Goal: Task Accomplishment & Management: Complete application form

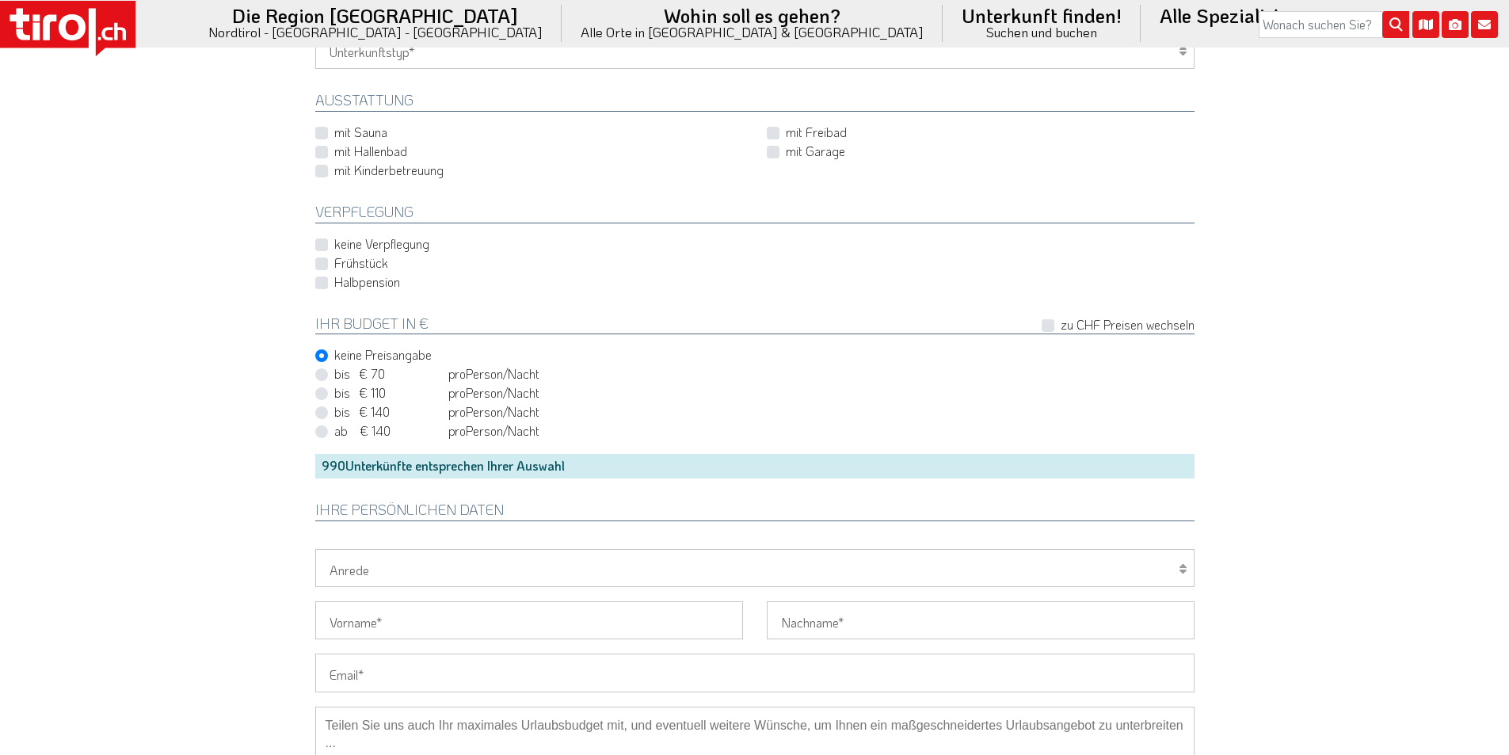
scroll to position [1188, 0]
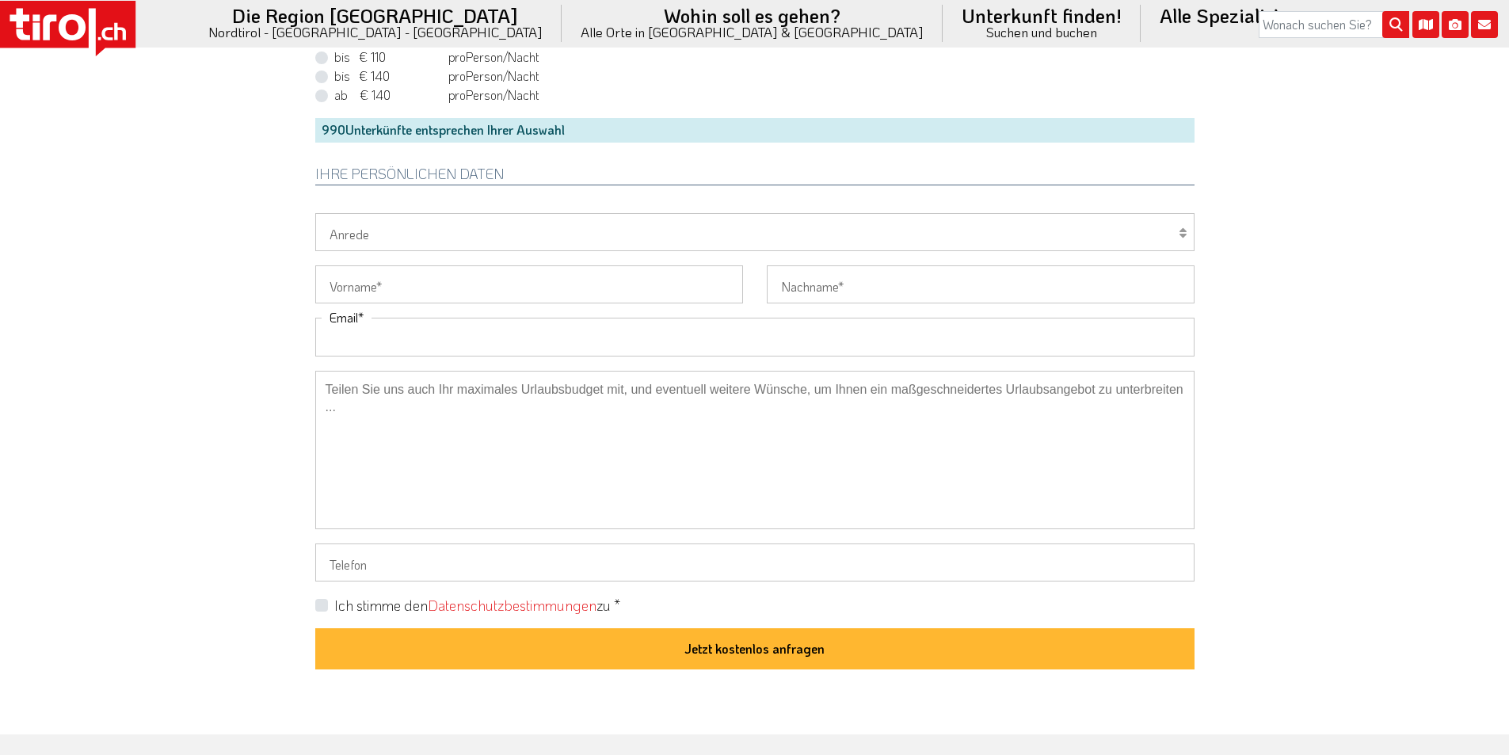
click at [369, 334] on input "Email" at bounding box center [754, 337] width 879 height 38
paste input "ullamerle11@gmx.de"
type input "ullamerle11@gmx.de"
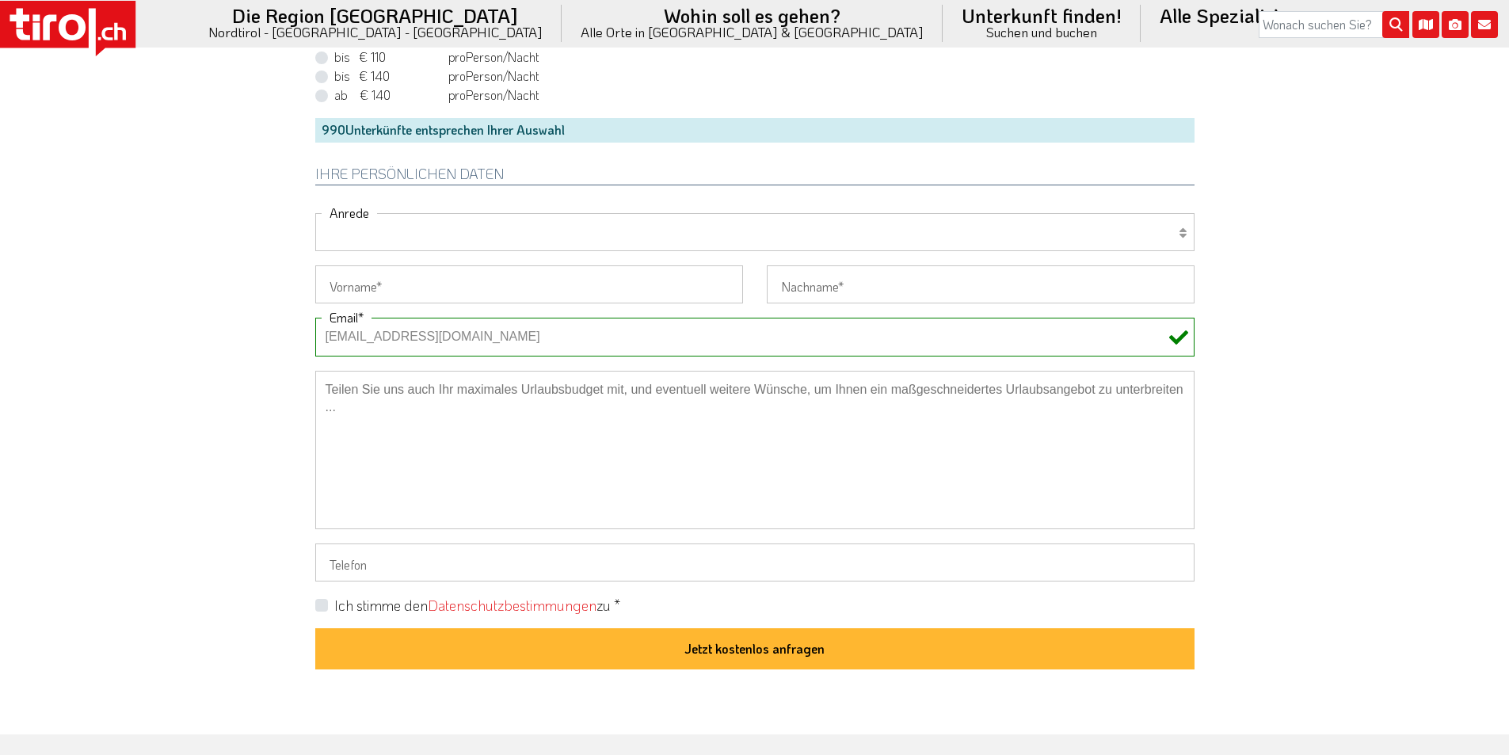
click at [360, 228] on select "Herr Frau Familie" at bounding box center [754, 232] width 879 height 38
select select "Frau"
click at [315, 213] on select "Herr Frau Familie" at bounding box center [754, 232] width 879 height 38
click at [349, 289] on input "Vorname" at bounding box center [529, 284] width 428 height 38
paste input "Ulla"
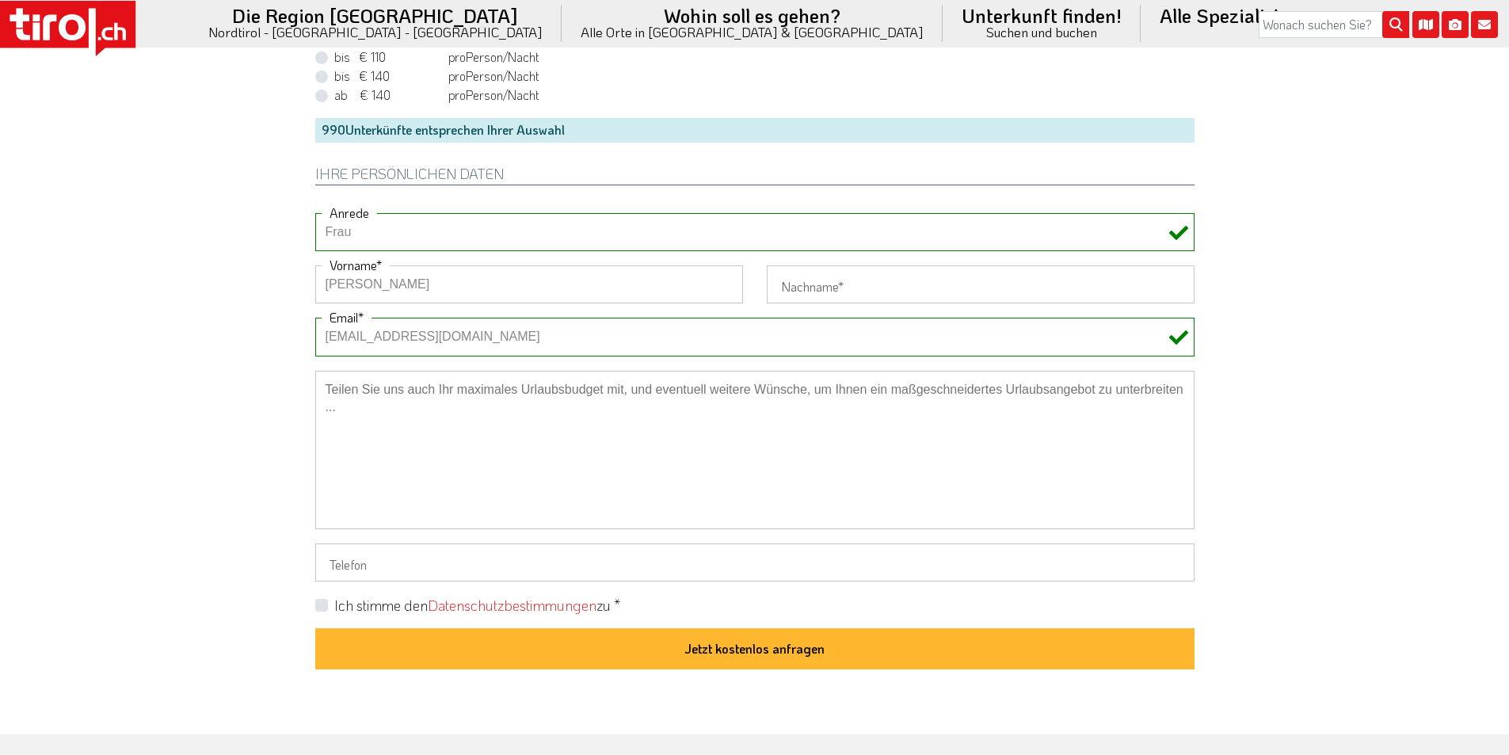
type input "Ulla"
click at [840, 280] on input "Nachname" at bounding box center [981, 284] width 428 height 38
paste input "Otto"
type input "Otto"
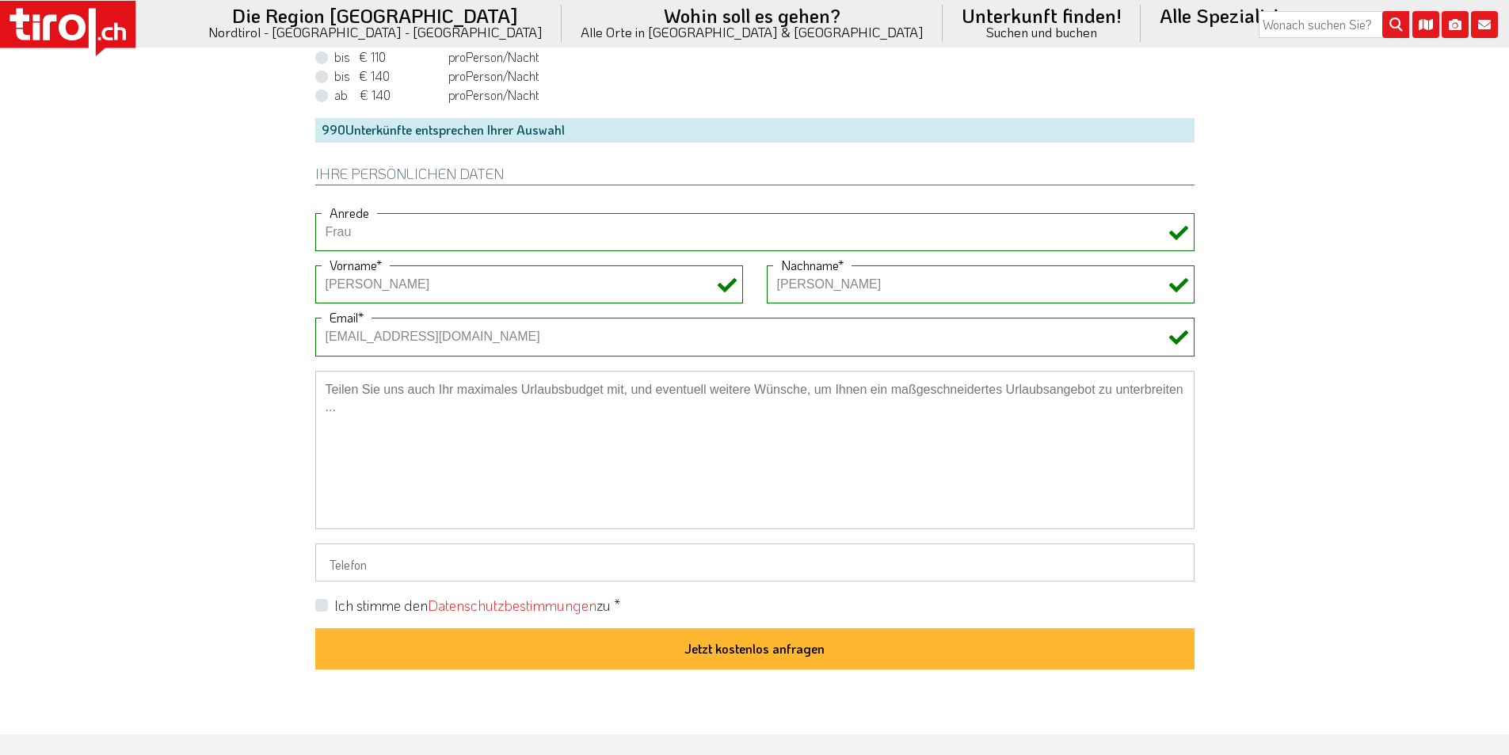
click at [334, 608] on label "Ich stimme den Datenschutzbestimmungen zu *" at bounding box center [477, 606] width 286 height 20
click at [322, 608] on input "Ich stimme den Datenschutzbestimmungen zu *" at bounding box center [757, 605] width 879 height 10
checkbox input "true"
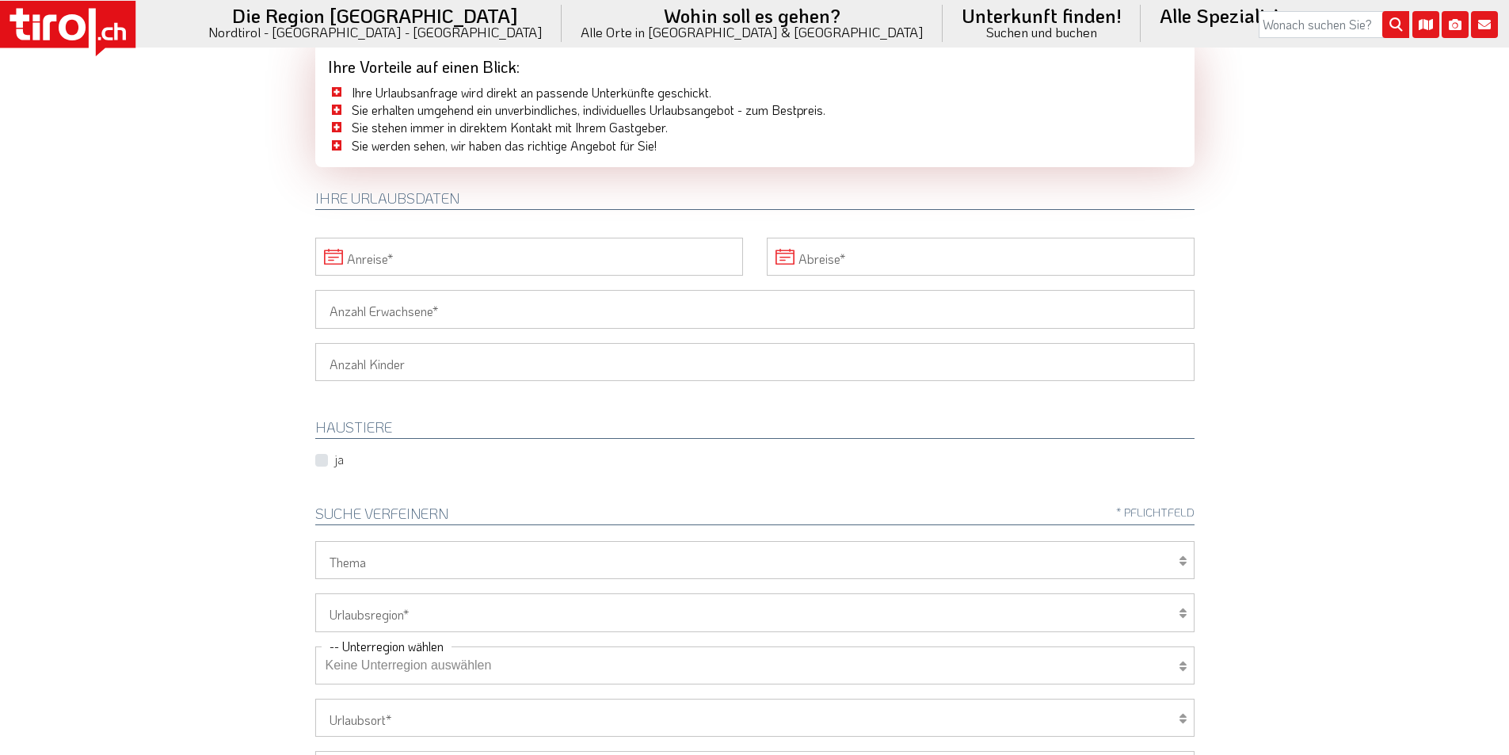
scroll to position [0, 0]
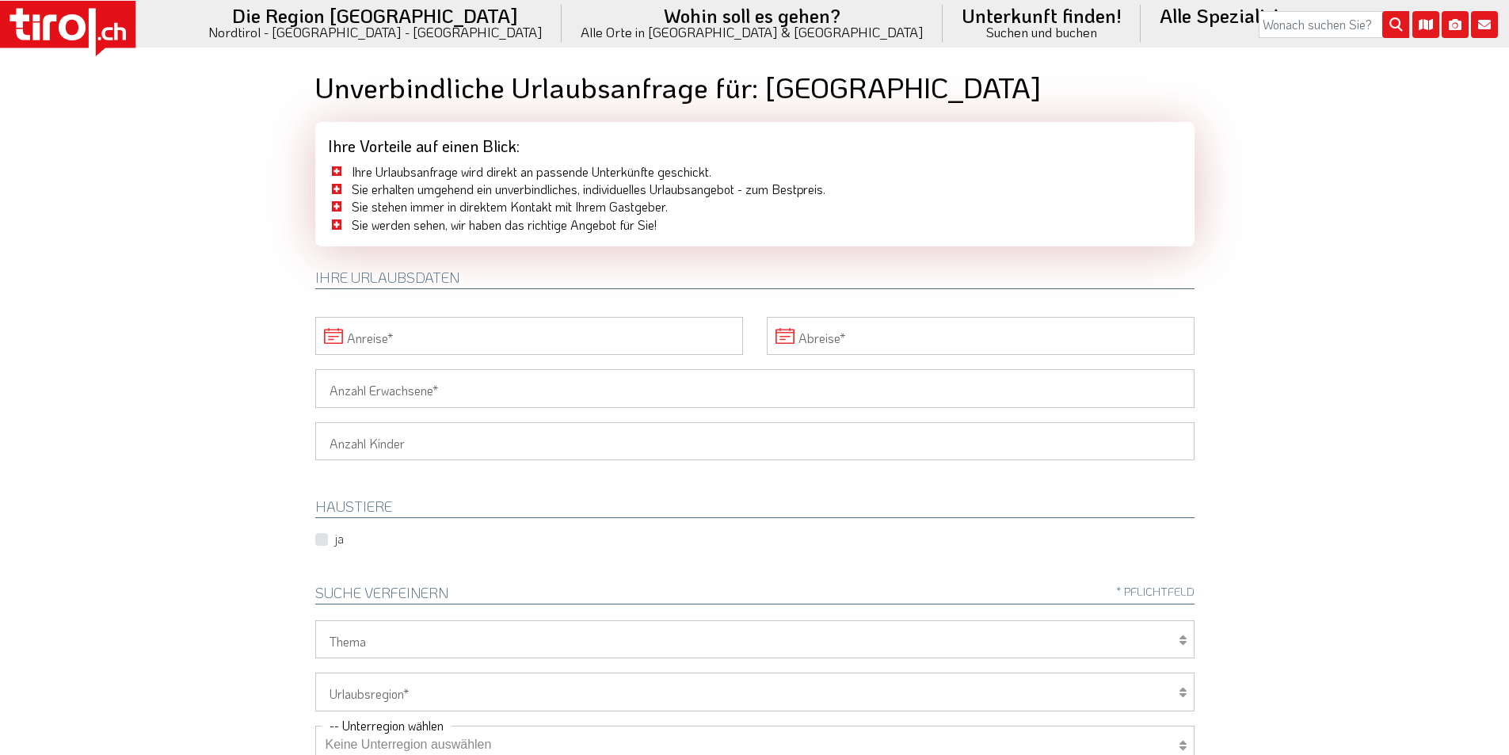
click at [442, 331] on input "Anreise" at bounding box center [529, 336] width 428 height 38
click at [745, 481] on span "20" at bounding box center [750, 485] width 31 height 31
click at [543, 490] on span "21" at bounding box center [541, 485] width 31 height 31
type input "20-09-2025"
type input "21-09-2025"
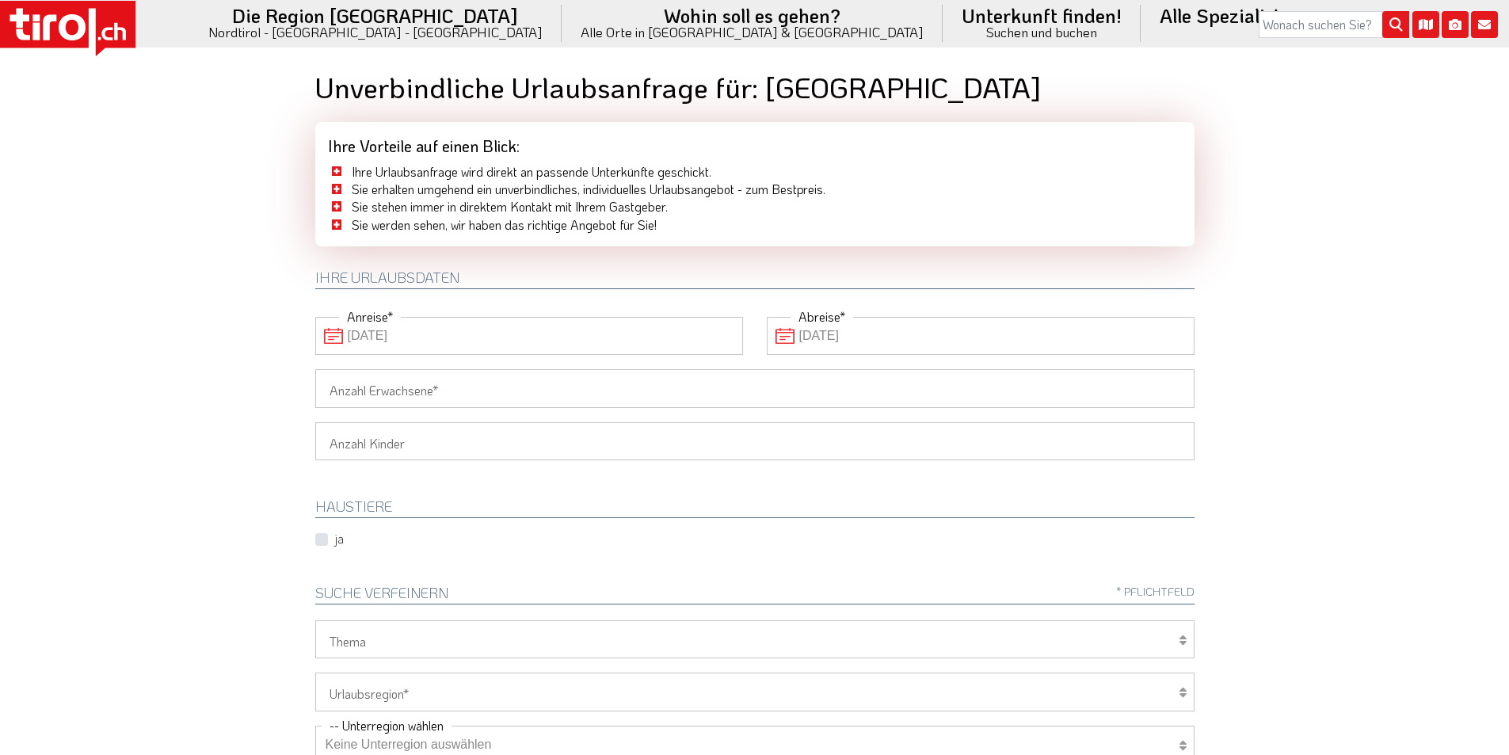
drag, startPoint x: 407, startPoint y: 390, endPoint x: 389, endPoint y: 389, distance: 18.2
click at [398, 390] on input "Anzahl Erwachsene" at bounding box center [754, 388] width 879 height 38
type input "2"
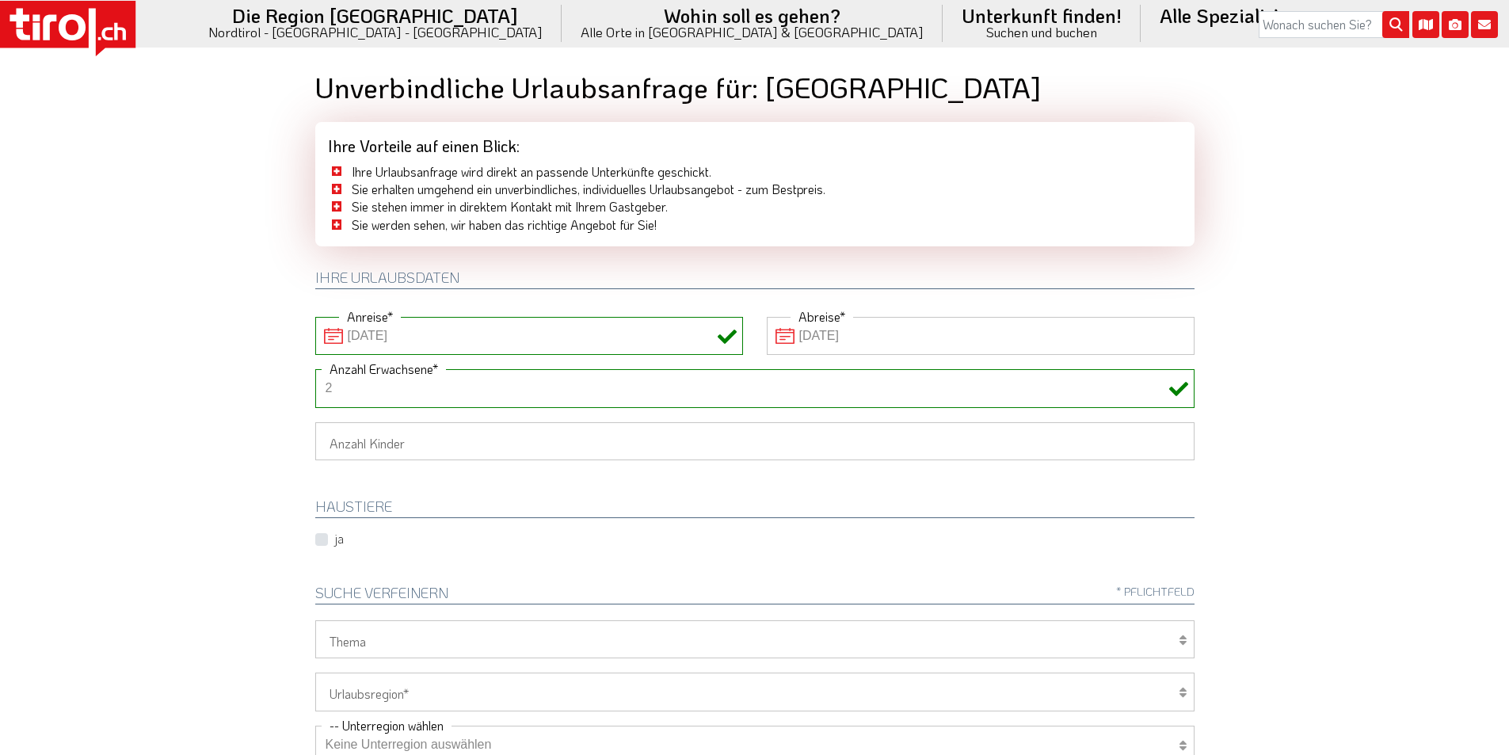
click at [179, 364] on body ".st0{fill:#FFFFFF}.st1{fill:#E31017} Die Region Tirol Nordtirol - Südtirol - Os…" at bounding box center [754, 377] width 1509 height 755
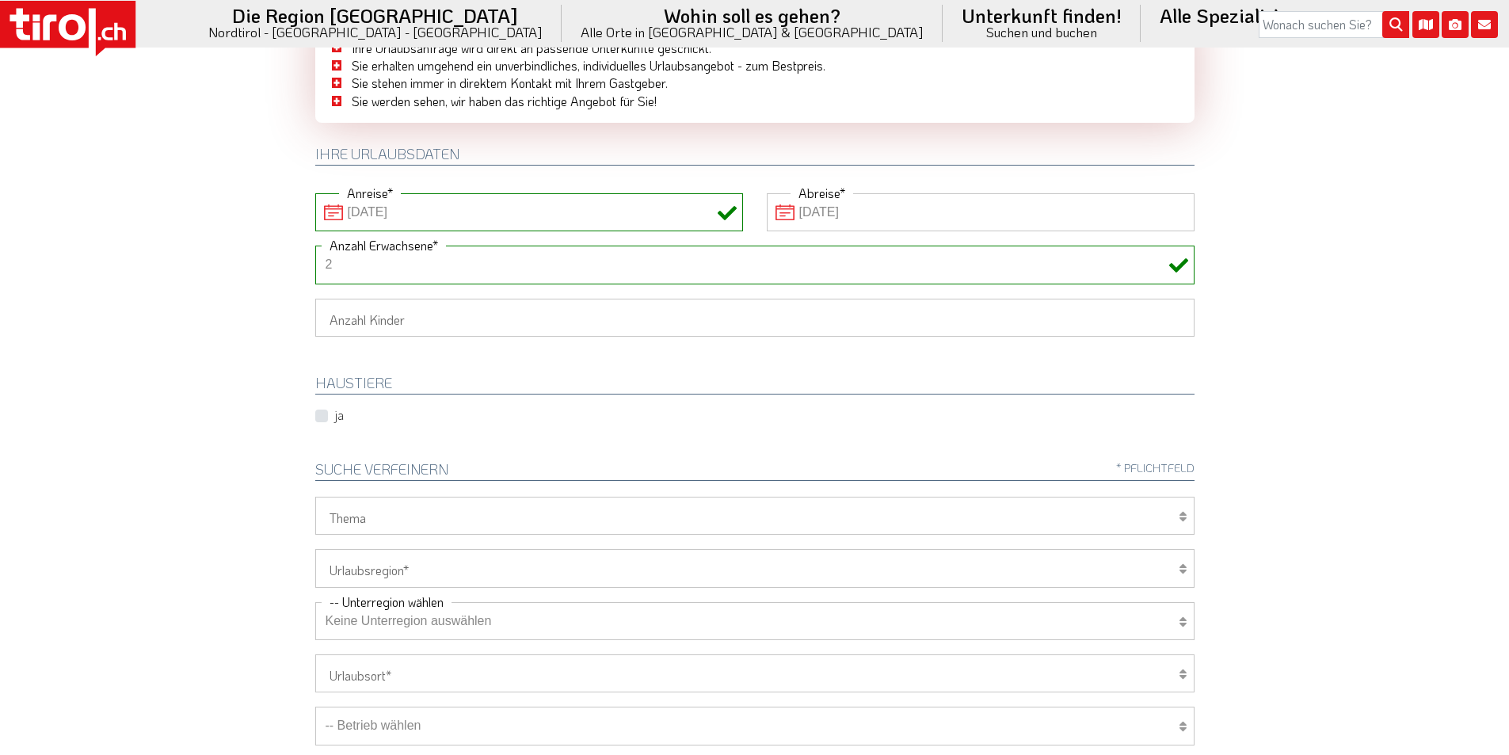
scroll to position [317, 0]
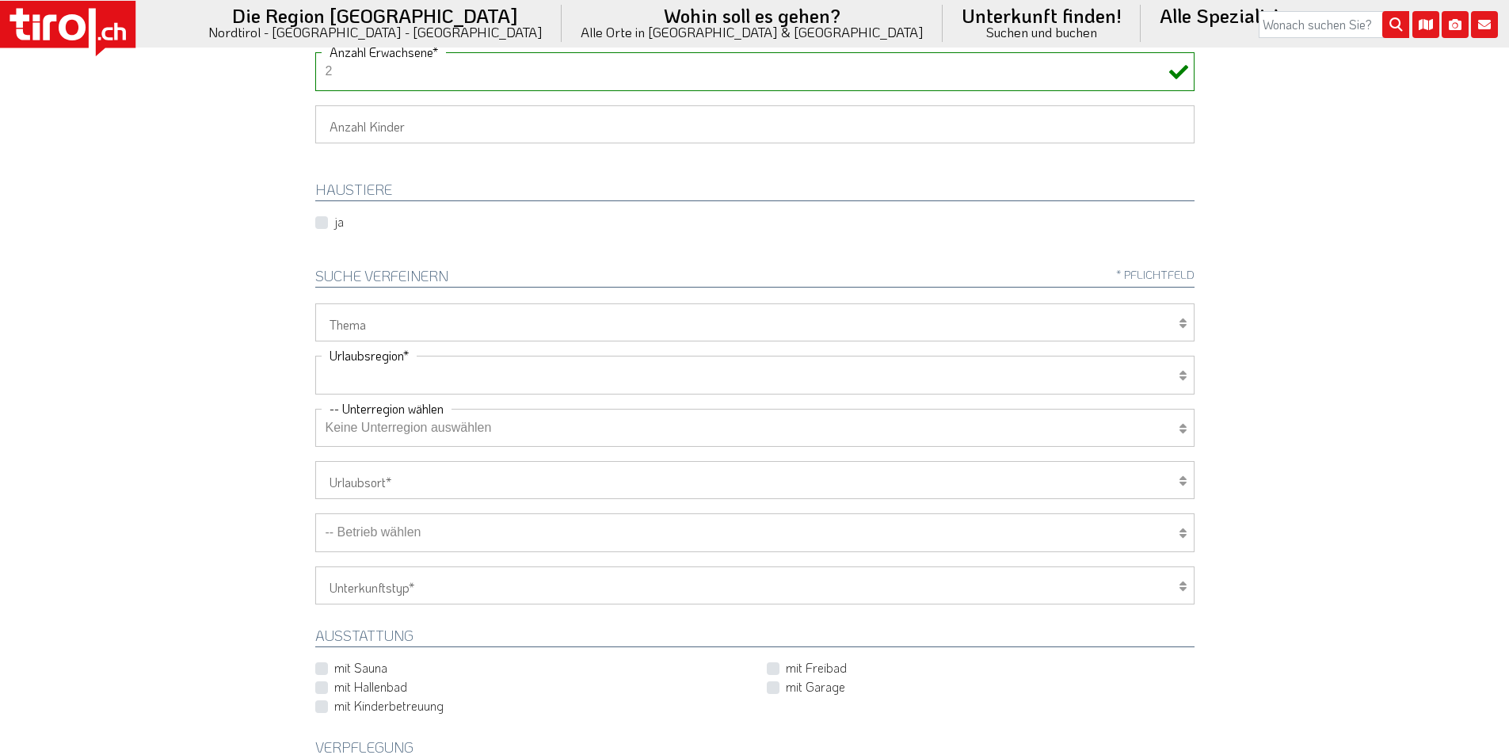
click at [399, 362] on select "Tirol/Nordtirol Osttirol Südtirol Tirols Nachbarn" at bounding box center [754, 375] width 879 height 38
select select "7272"
click at [315, 356] on select "Tirol/Nordtirol Osttirol Südtirol Tirols Nachbarn" at bounding box center [754, 375] width 879 height 38
click at [378, 433] on select "Keine Unterregion auswählen Achensee Alpbachtal & Tiroler Seenland Arlberg Feri…" at bounding box center [754, 428] width 879 height 38
select select "7322"
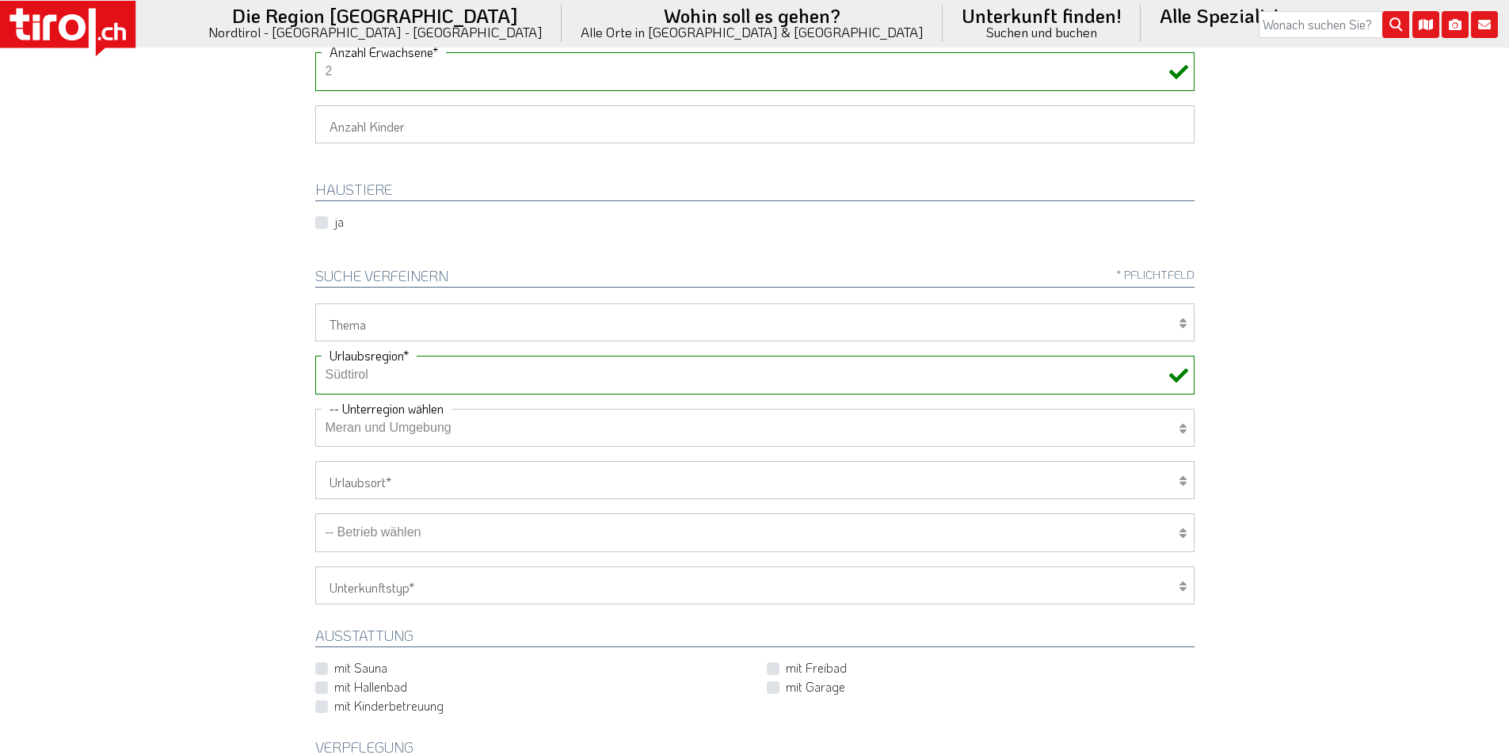
click at [315, 409] on select "Keine Unterregion auswählen Achensee Alpbachtal & Tiroler Seenland Arlberg Feri…" at bounding box center [754, 428] width 879 height 38
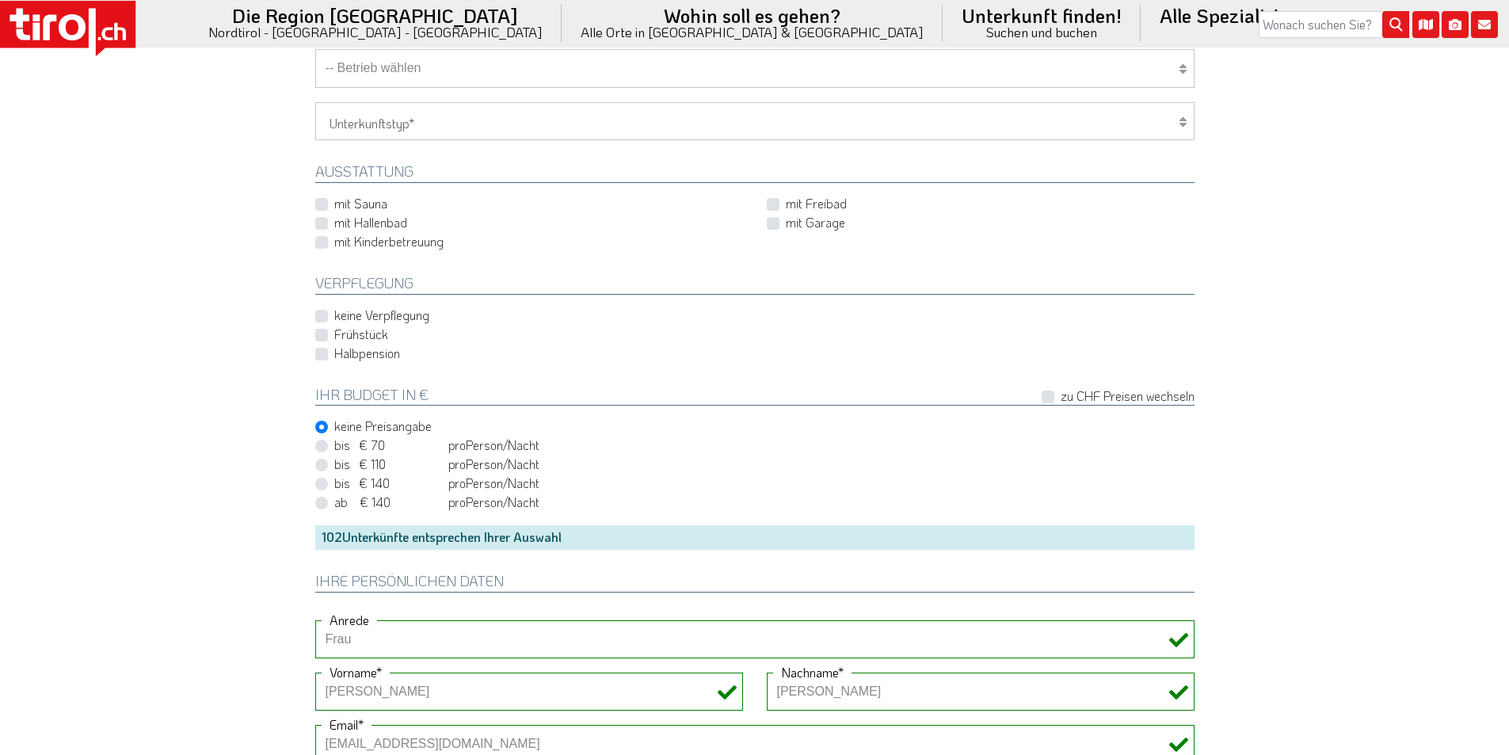
scroll to position [792, 0]
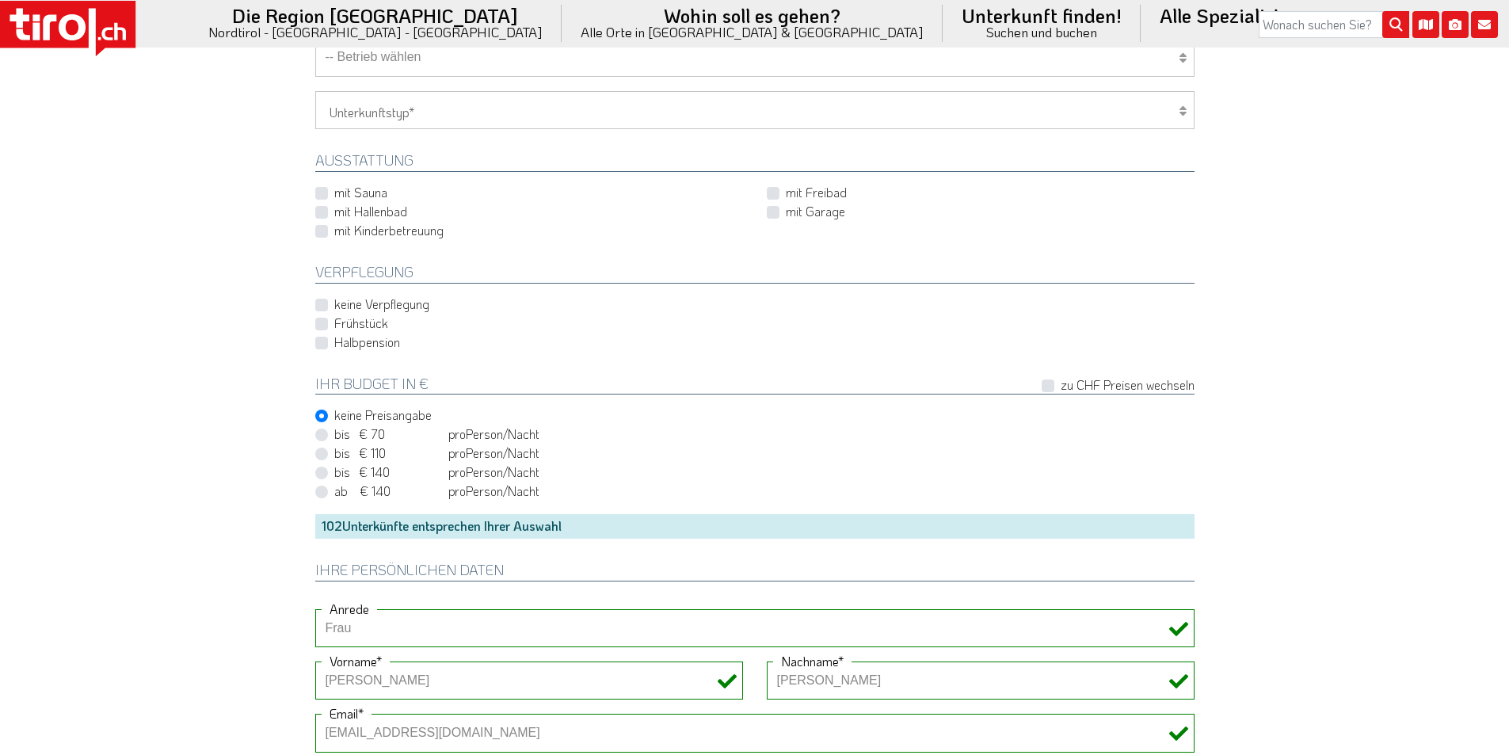
click at [420, 69] on select "-- Betrieb wählen ABINEA Dolomiti Romantic SPA Hotel Aktivhotel Waldhof - Oetz …" at bounding box center [754, 57] width 879 height 38
click at [315, 38] on select "-- Betrieb wählen ABINEA Dolomiti Romantic SPA Hotel Aktivhotel Waldhof - Oetz …" at bounding box center [754, 57] width 879 height 38
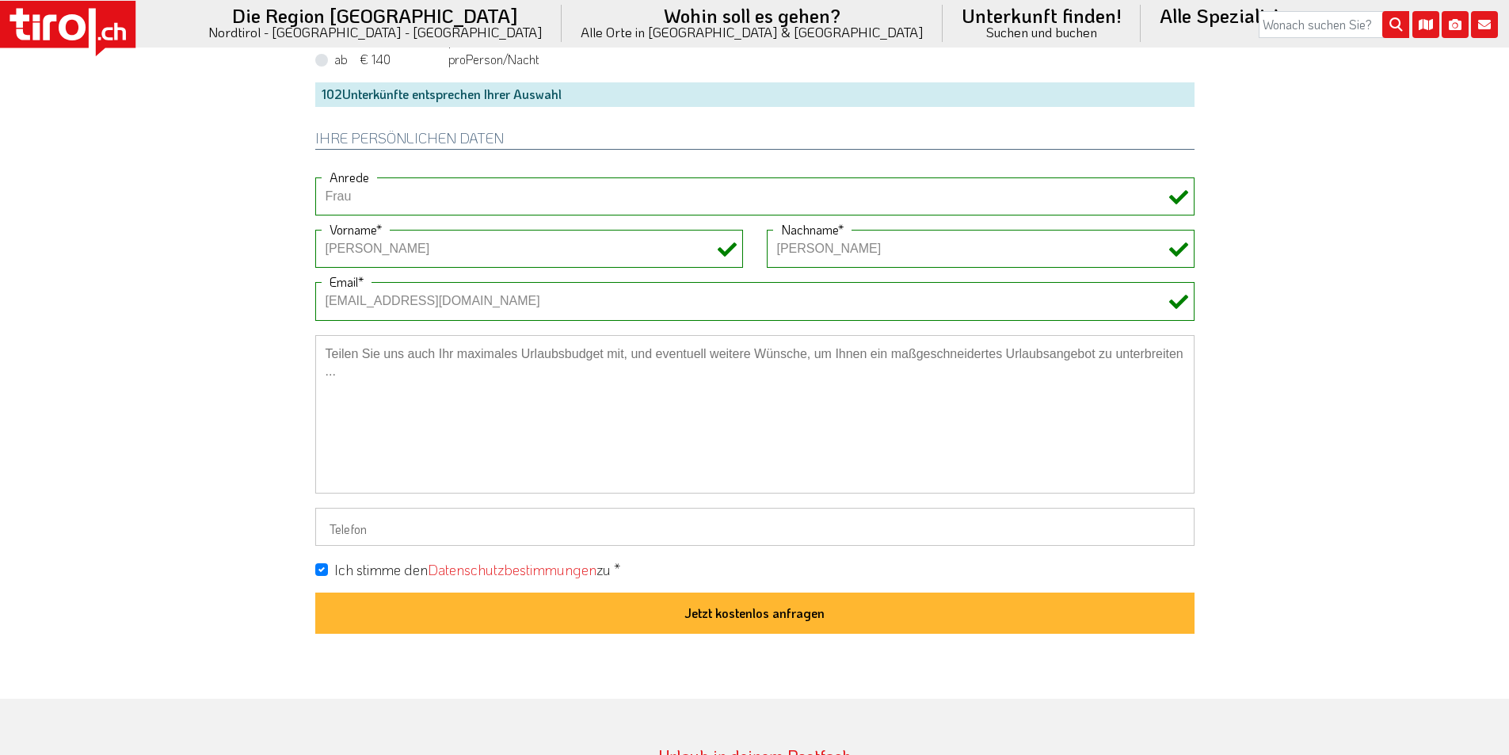
scroll to position [1267, 0]
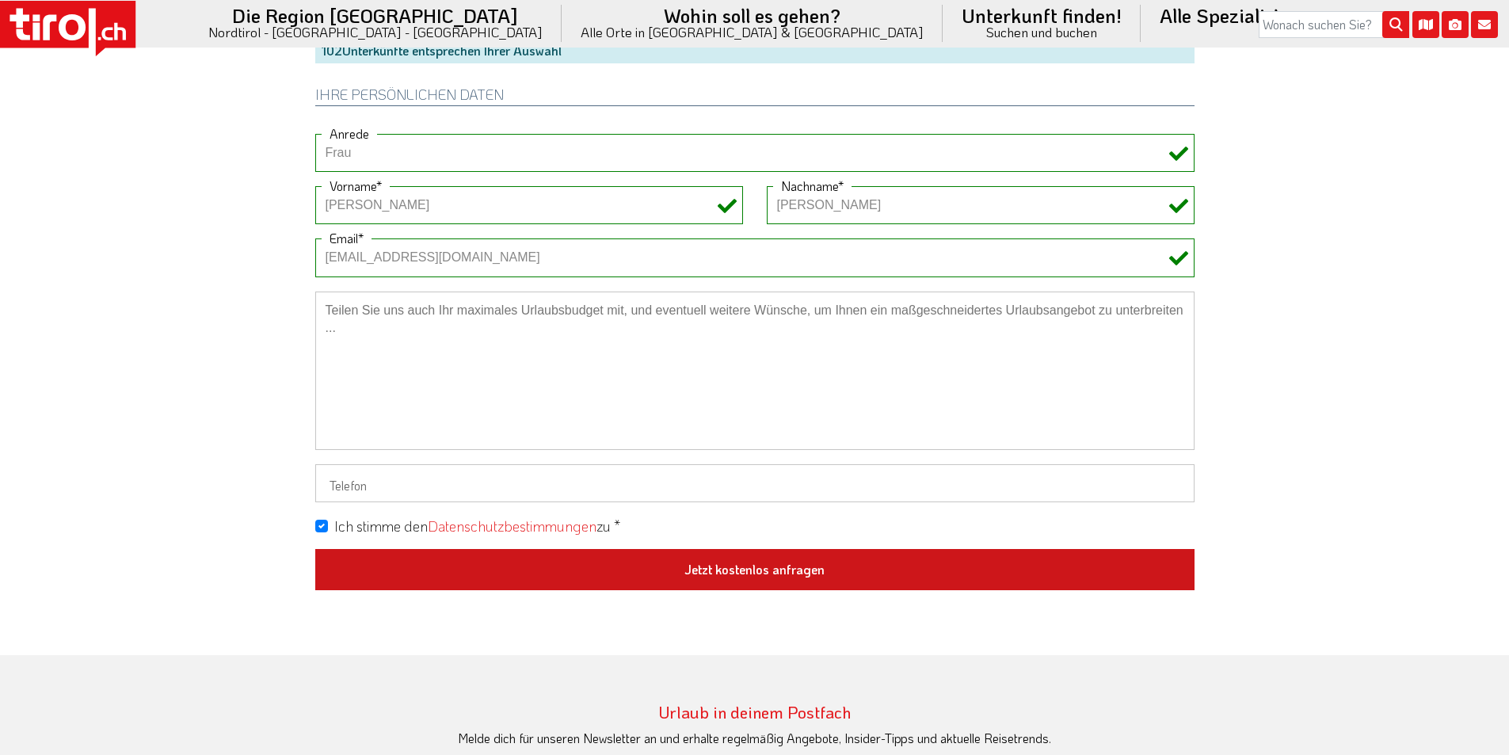
click at [751, 580] on button "Jetzt kostenlos anfragen" at bounding box center [754, 569] width 879 height 41
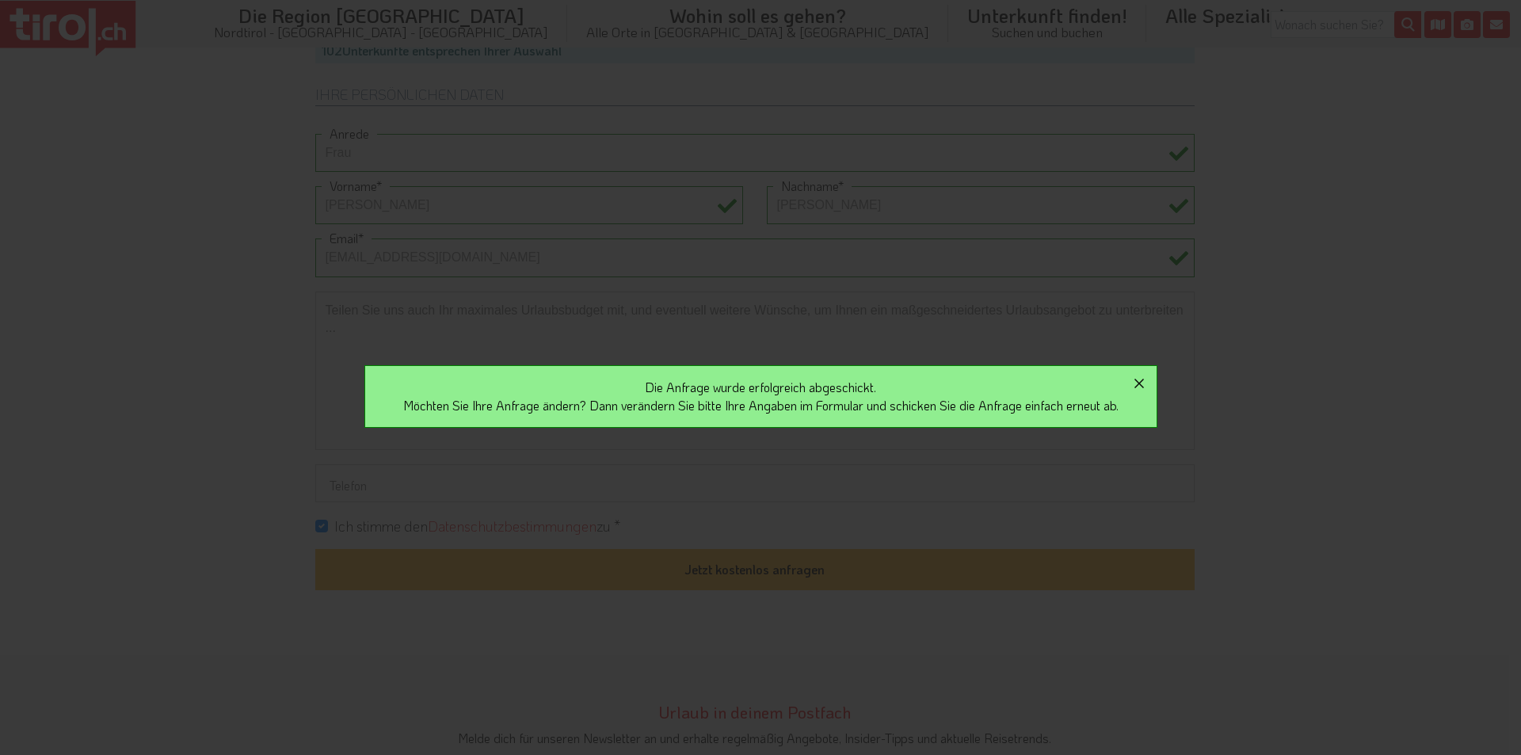
click at [1145, 377] on icon "button" at bounding box center [1139, 383] width 19 height 19
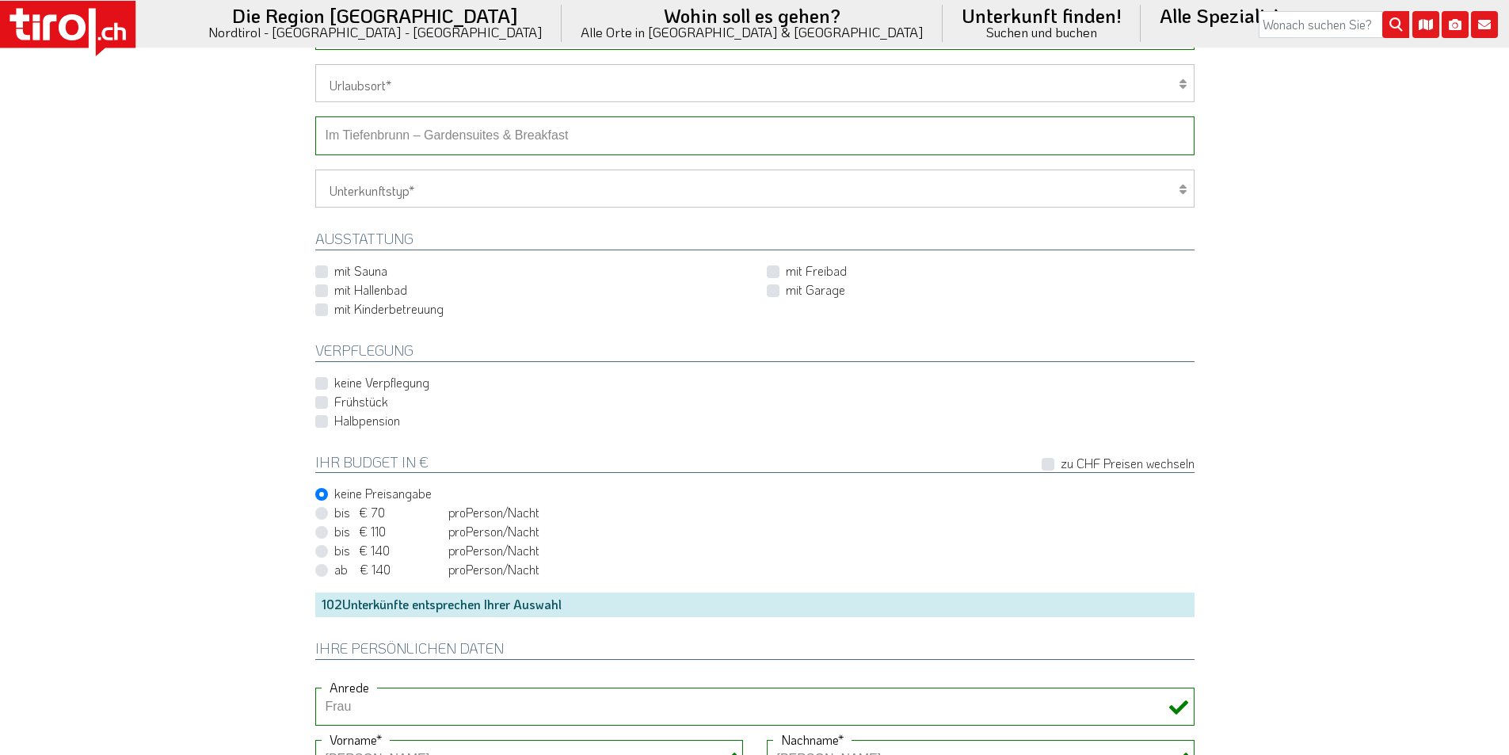
scroll to position [713, 0]
click at [438, 133] on select "-- Betrieb wählen ABINEA Dolomiti Romantic SPA Hotel Aktivhotel Waldhof - Oetz …" at bounding box center [754, 136] width 879 height 38
click at [315, 117] on select "-- Betrieb wählen ABINEA Dolomiti Romantic SPA Hotel Aktivhotel Waldhof - Oetz …" at bounding box center [754, 136] width 879 height 38
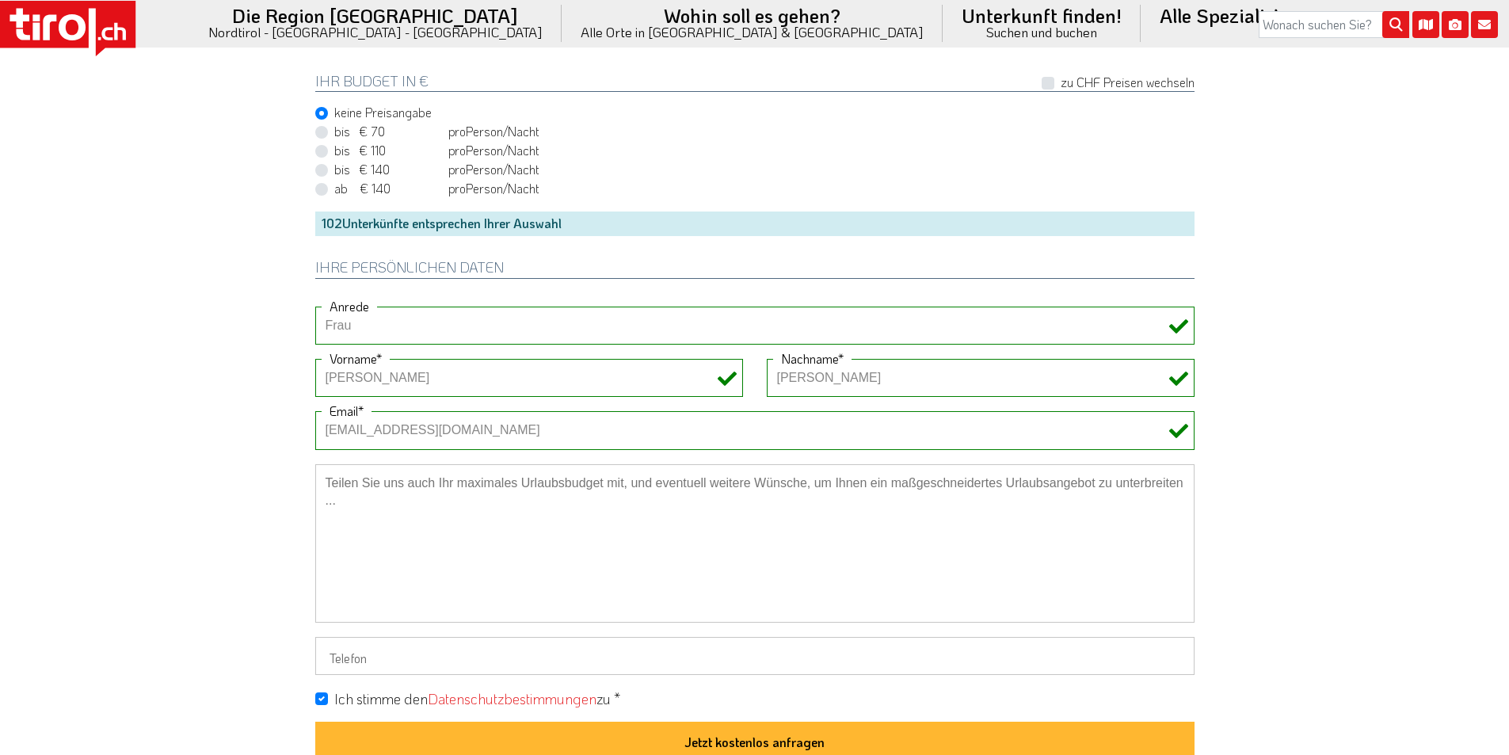
scroll to position [1426, 0]
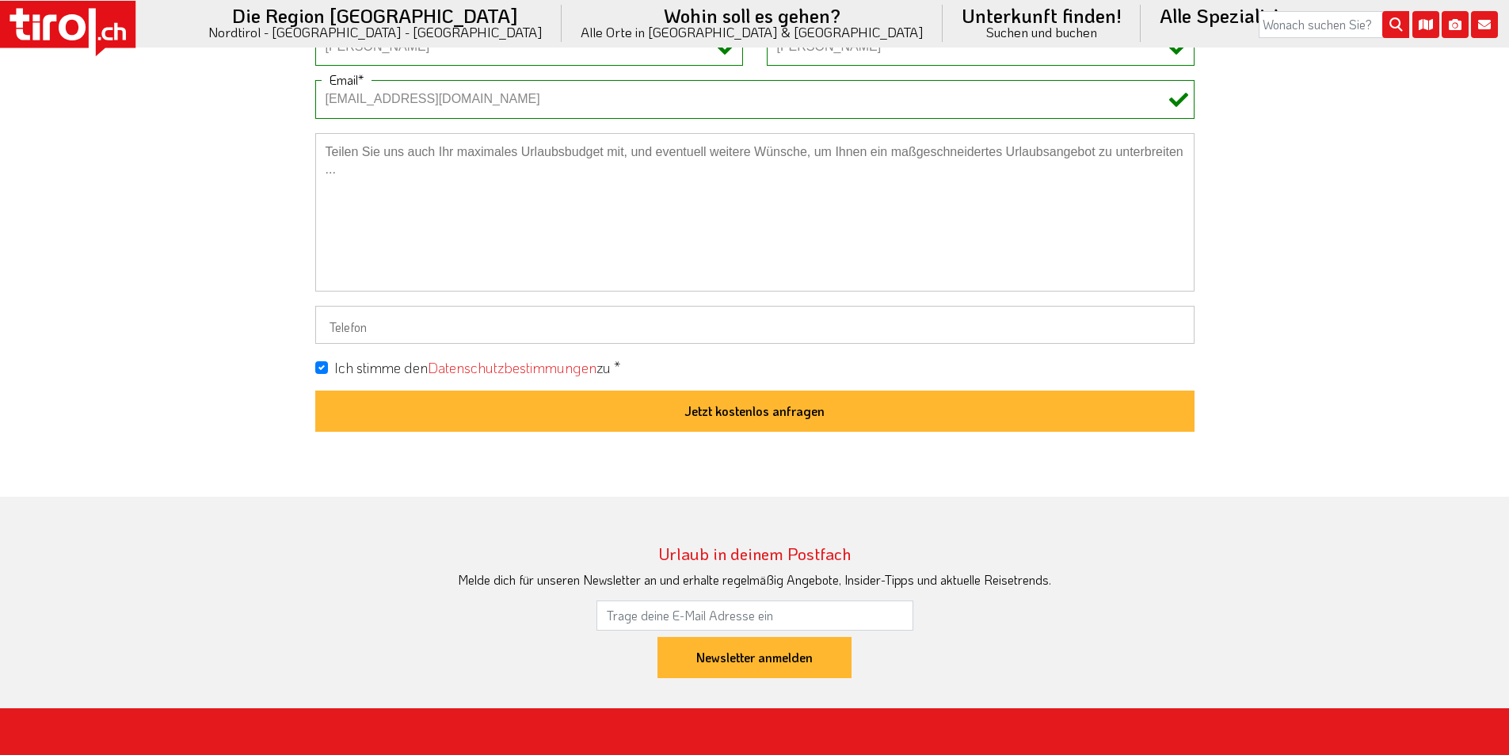
click at [786, 409] on button "Jetzt kostenlos anfragen" at bounding box center [754, 411] width 879 height 41
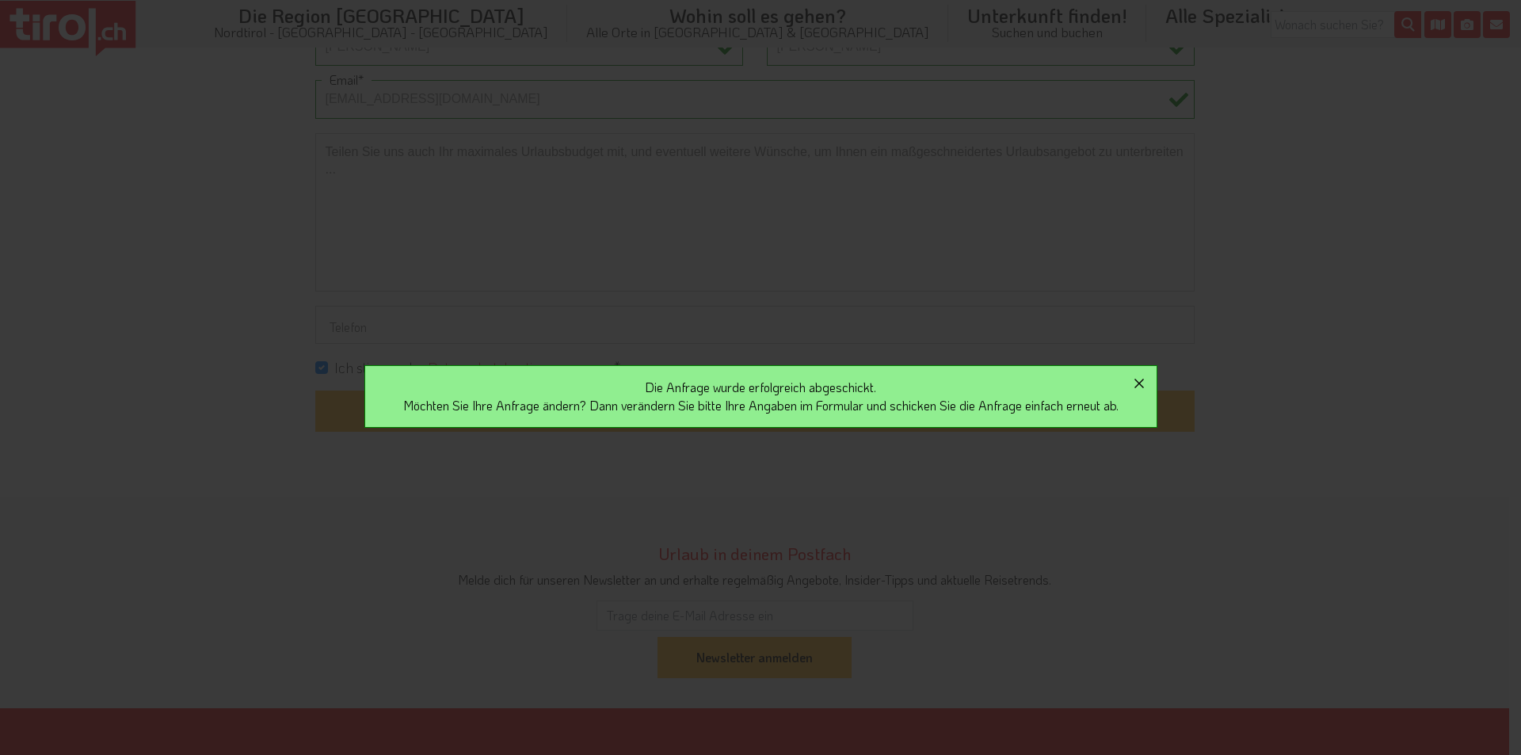
click at [1149, 379] on icon "button" at bounding box center [1139, 383] width 19 height 19
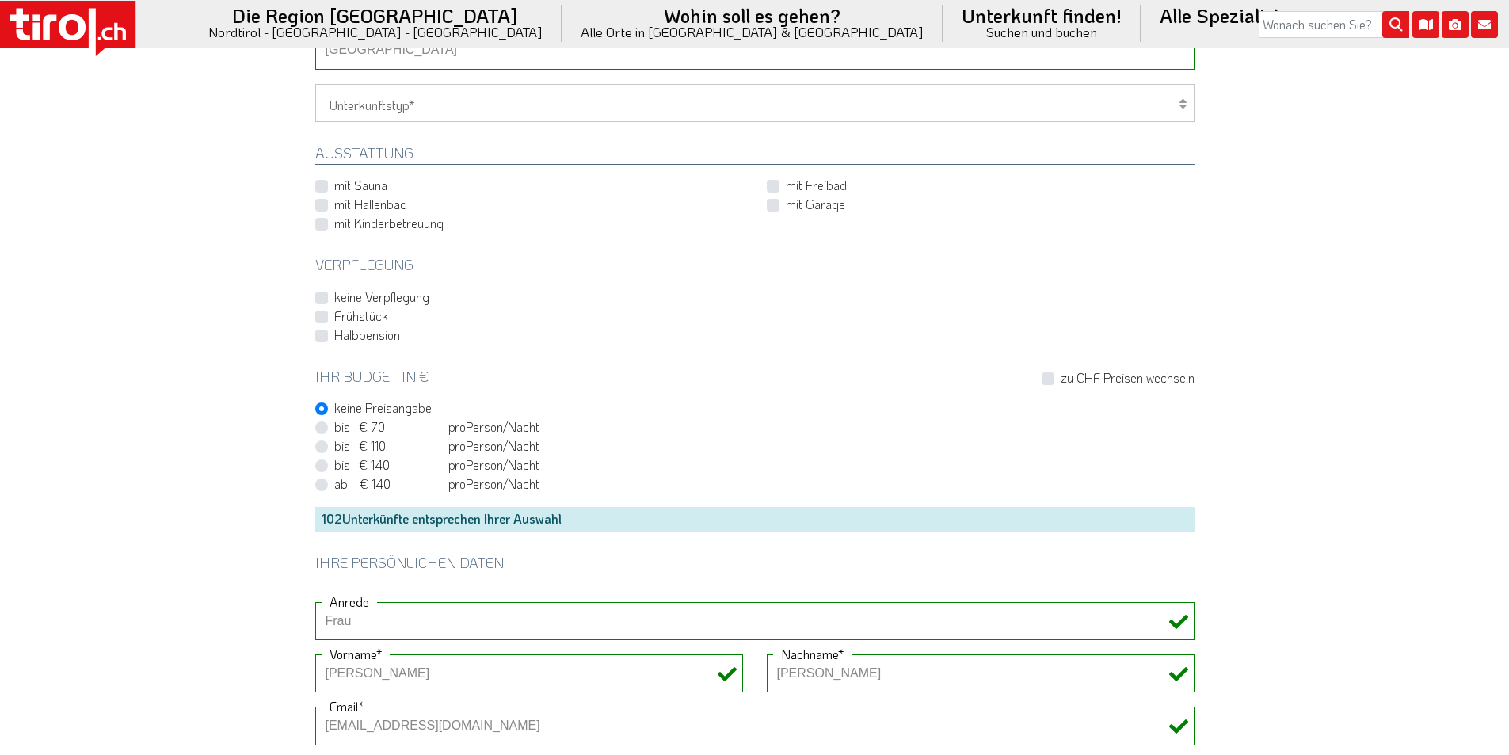
scroll to position [634, 0]
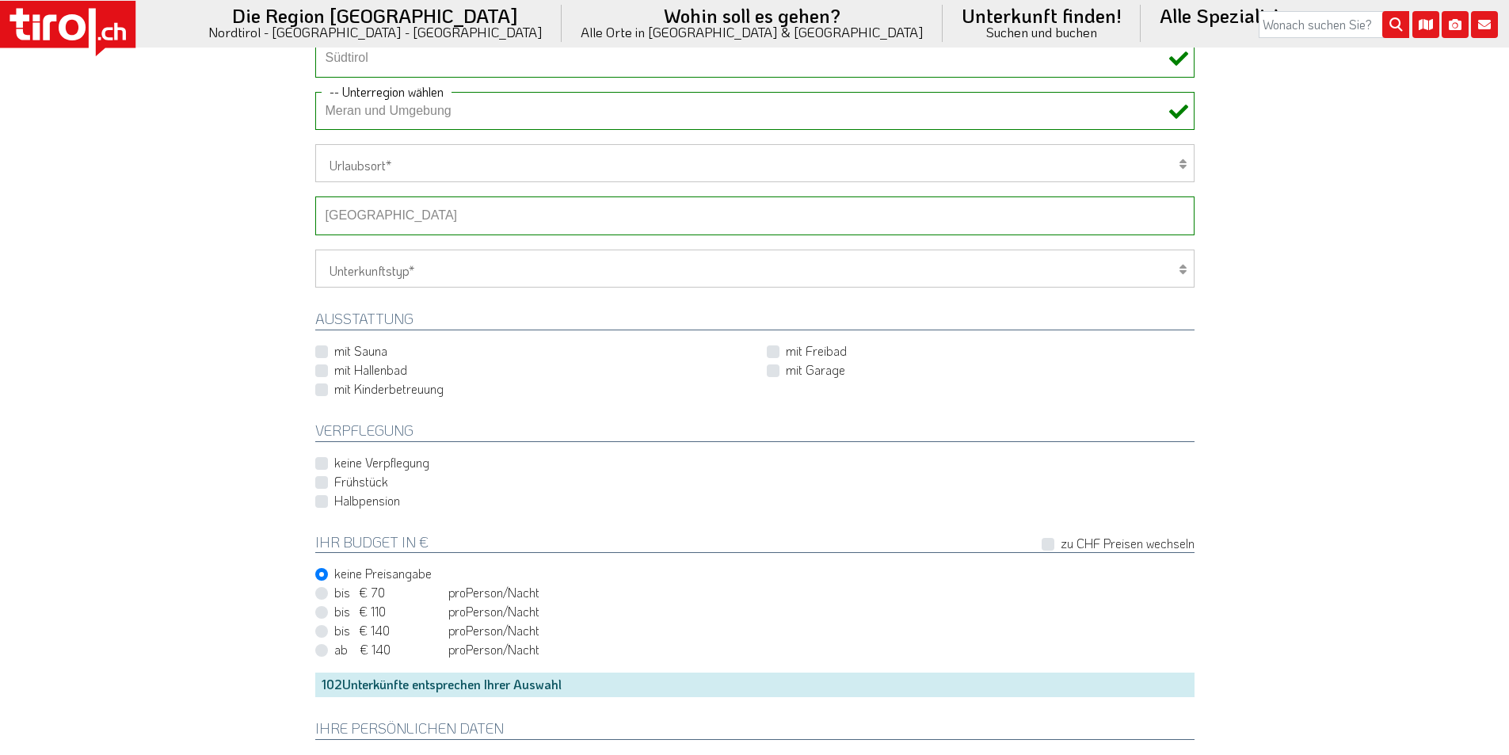
click at [383, 222] on select "-- Betrieb wählen ABINEA Dolomiti Romantic SPA Hotel Aktivhotel Waldhof - Oetz …" at bounding box center [754, 215] width 879 height 38
click at [315, 196] on select "-- Betrieb wählen ABINEA Dolomiti Romantic SPA Hotel Aktivhotel Waldhof - Oetz …" at bounding box center [754, 215] width 879 height 38
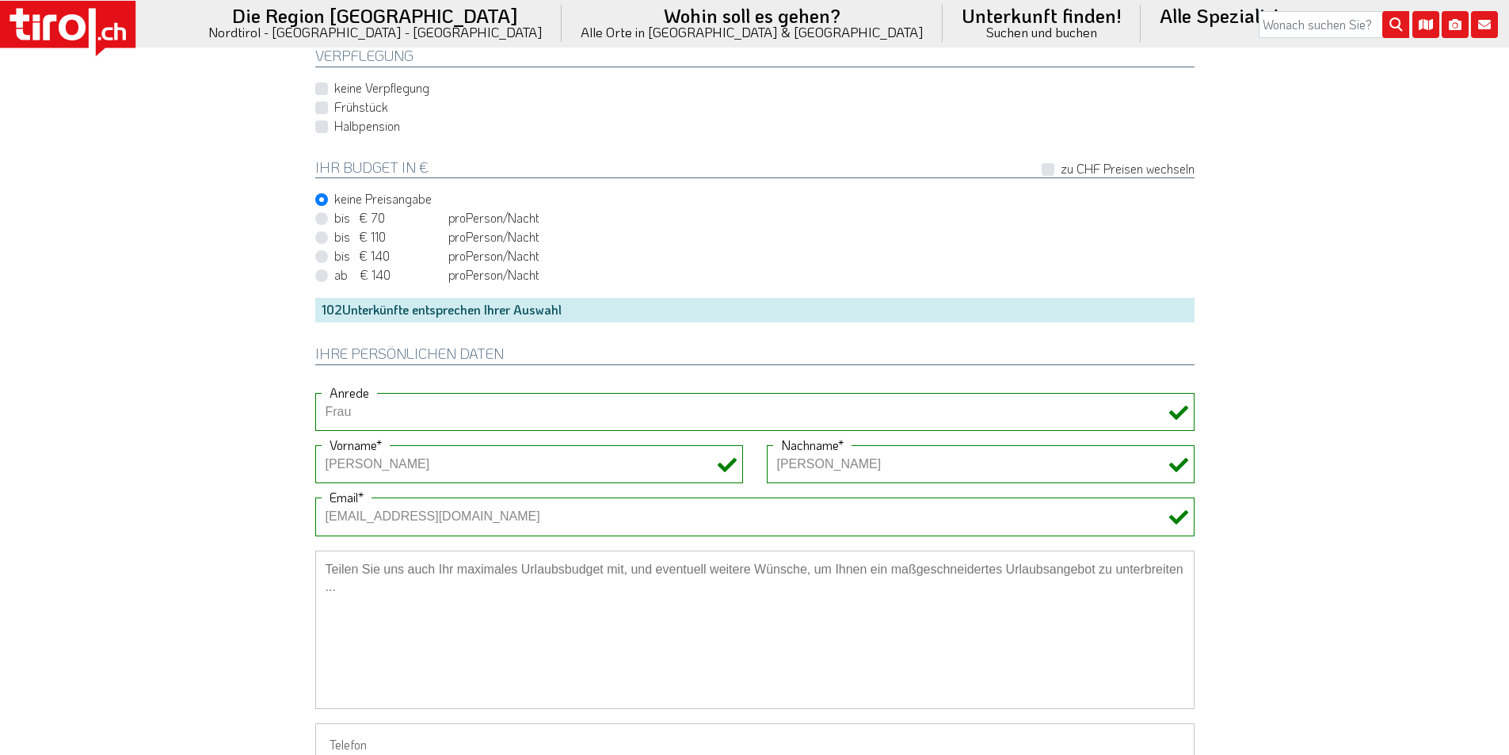
scroll to position [1188, 0]
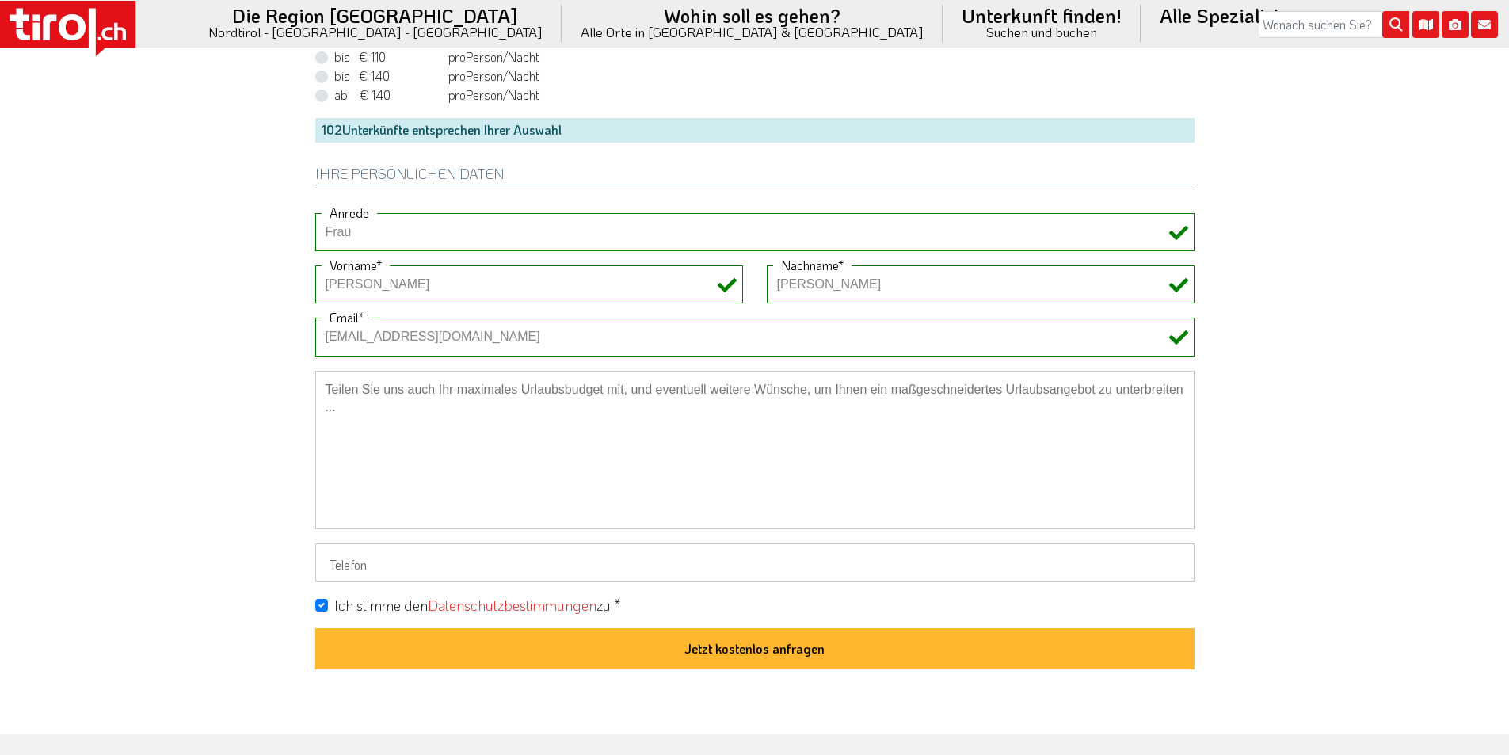
click at [767, 660] on button "Jetzt kostenlos anfragen" at bounding box center [754, 648] width 879 height 41
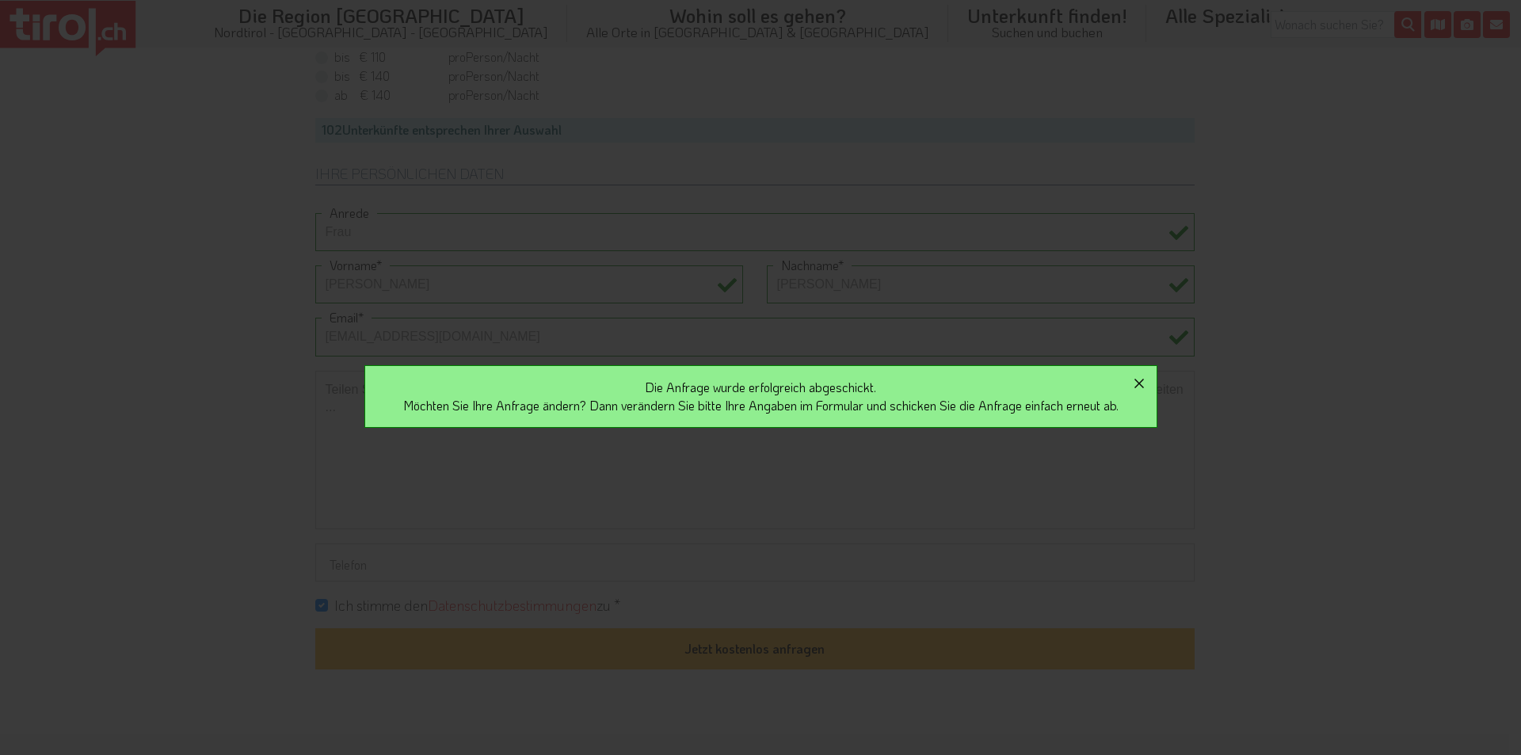
click at [1145, 388] on icon "button" at bounding box center [1139, 383] width 19 height 19
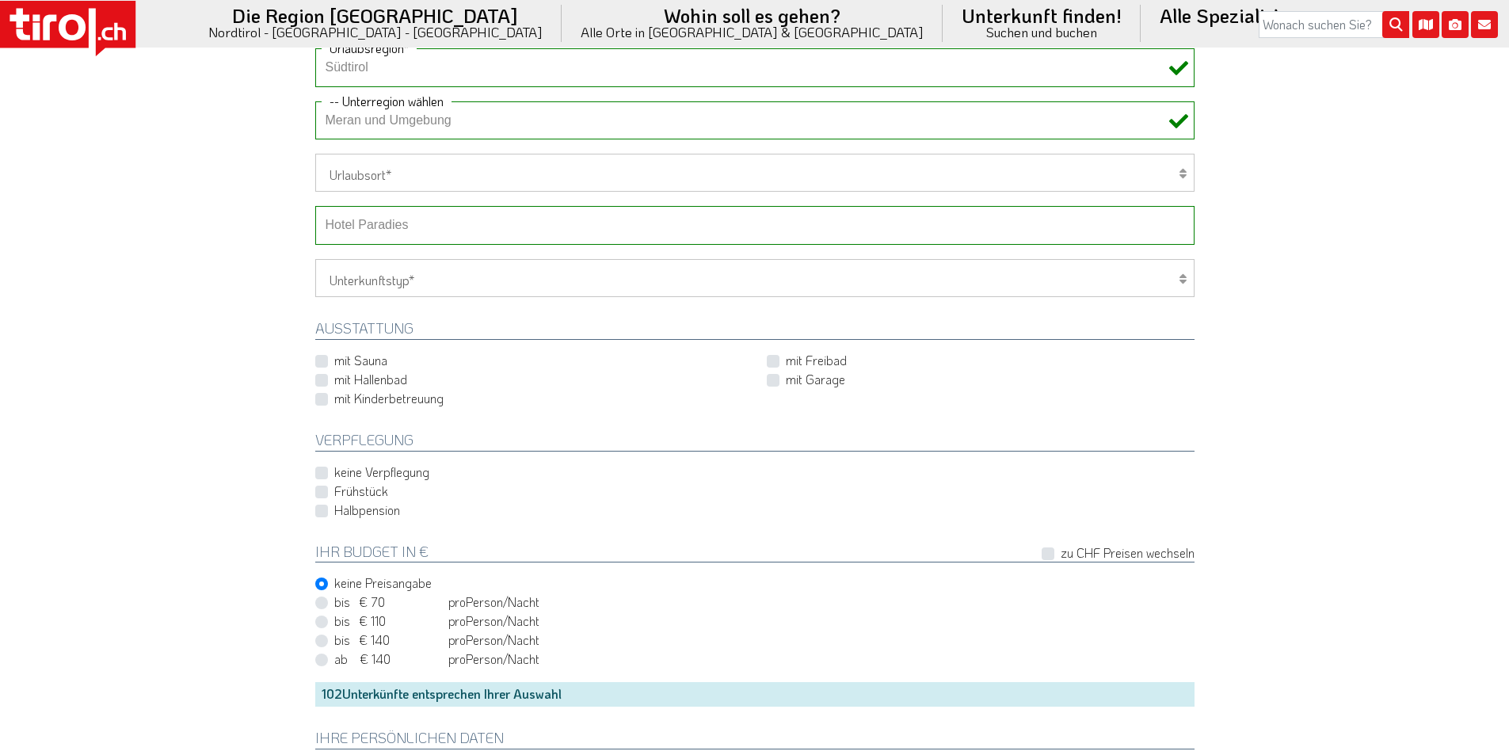
scroll to position [475, 0]
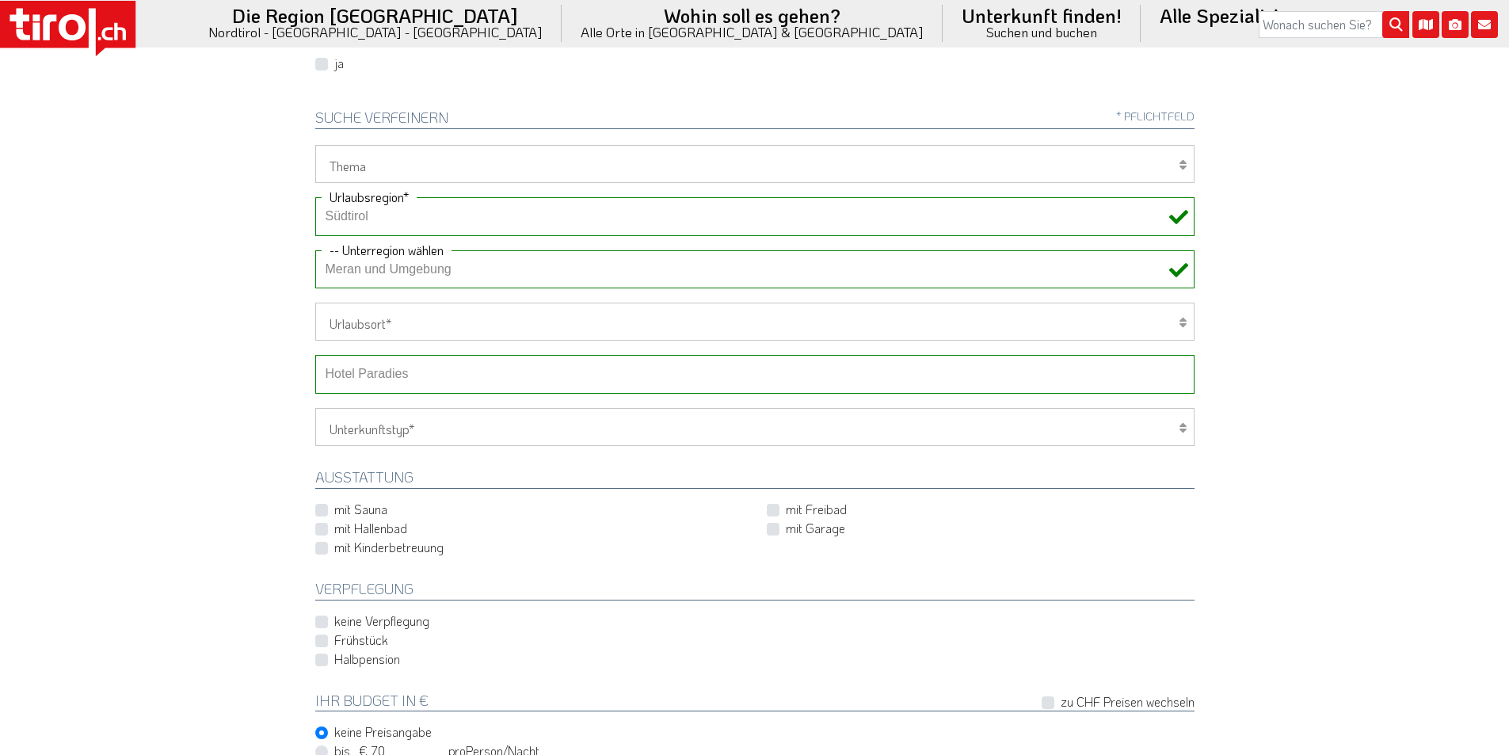
drag, startPoint x: 406, startPoint y: 377, endPoint x: 412, endPoint y: 383, distance: 8.4
click at [406, 377] on select "-- Betrieb wählen ABINEA Dolomiti Romantic SPA Hotel Aktivhotel Waldhof - Oetz …" at bounding box center [754, 374] width 879 height 38
select select "29098"
click at [315, 355] on select "-- Betrieb wählen ABINEA Dolomiti Romantic SPA Hotel Aktivhotel Waldhof - Oetz …" at bounding box center [754, 374] width 879 height 38
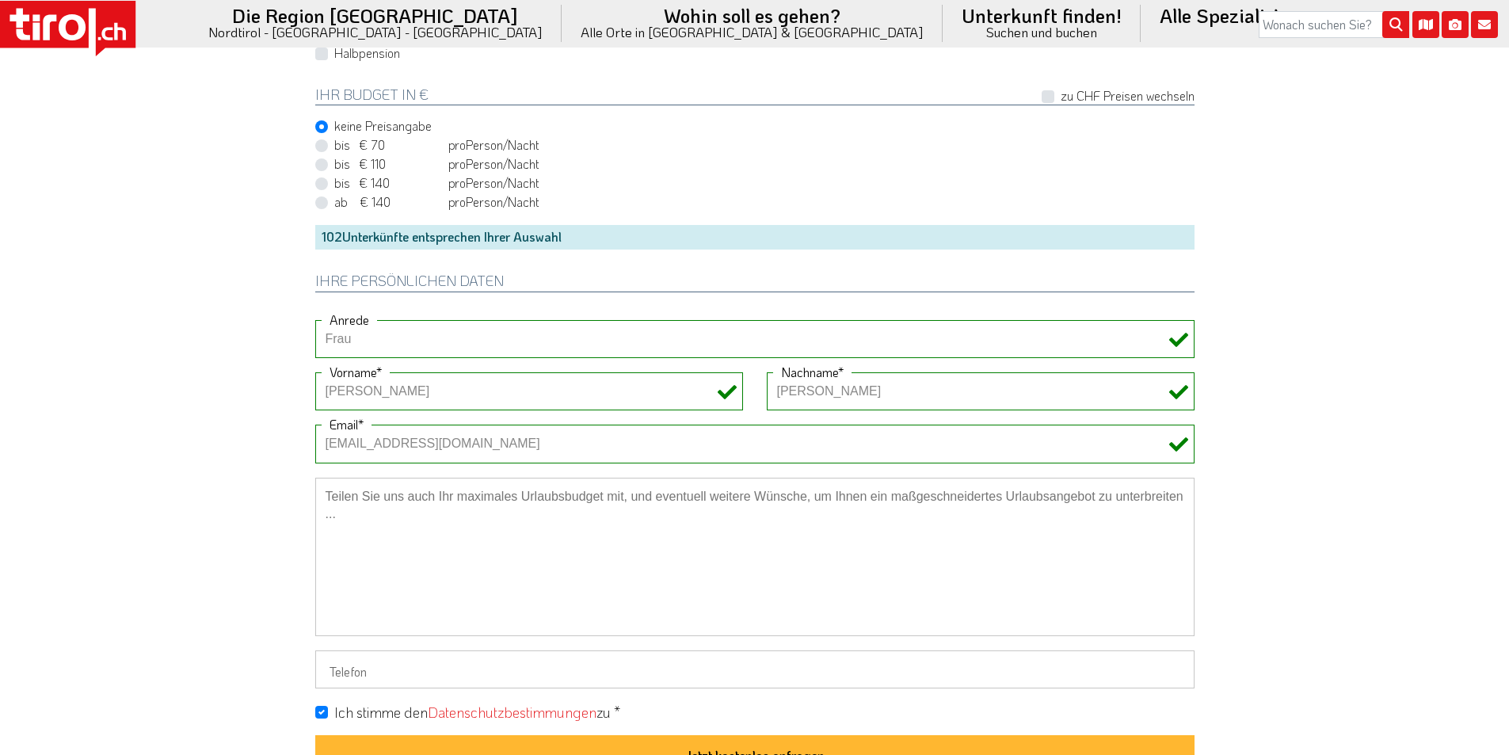
scroll to position [1267, 0]
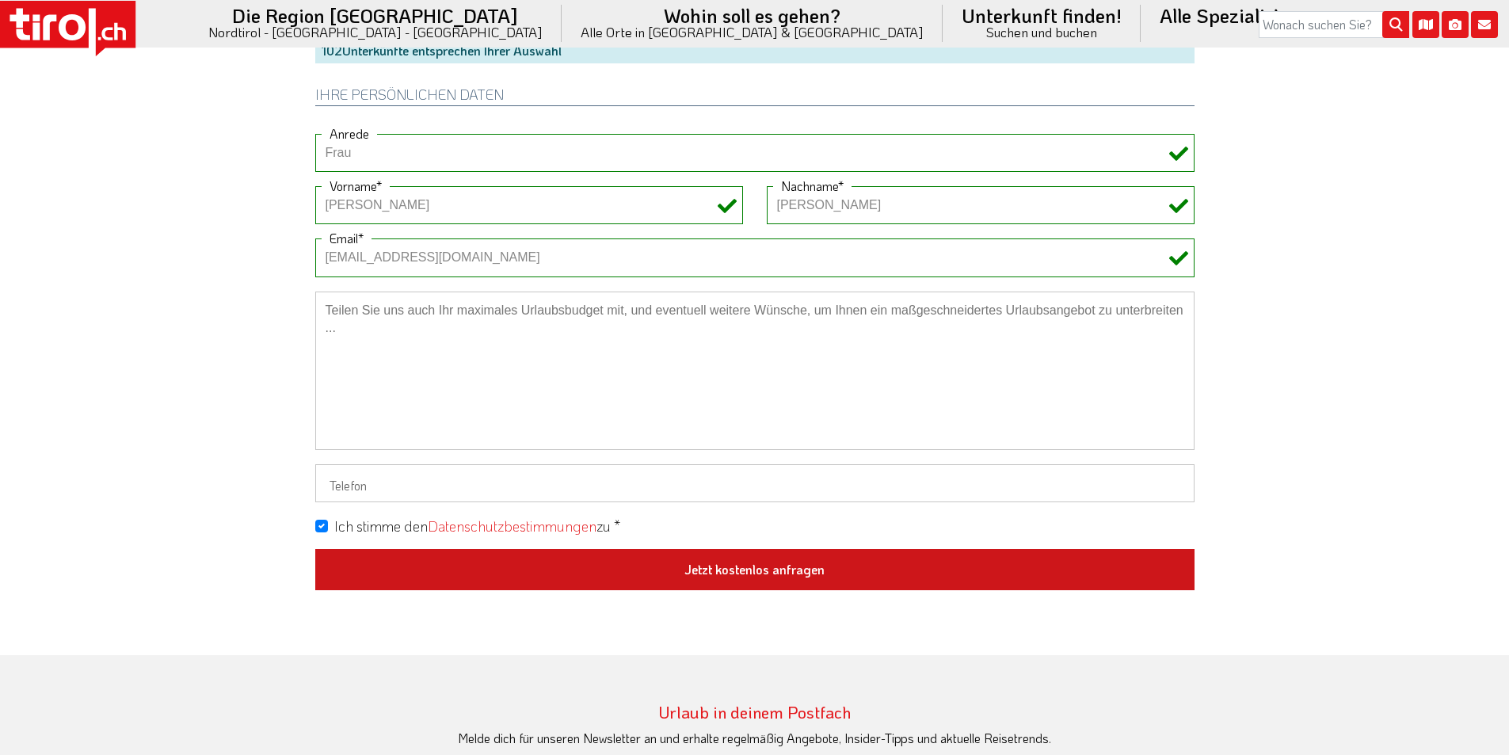
click at [743, 578] on button "Jetzt kostenlos anfragen" at bounding box center [754, 569] width 879 height 41
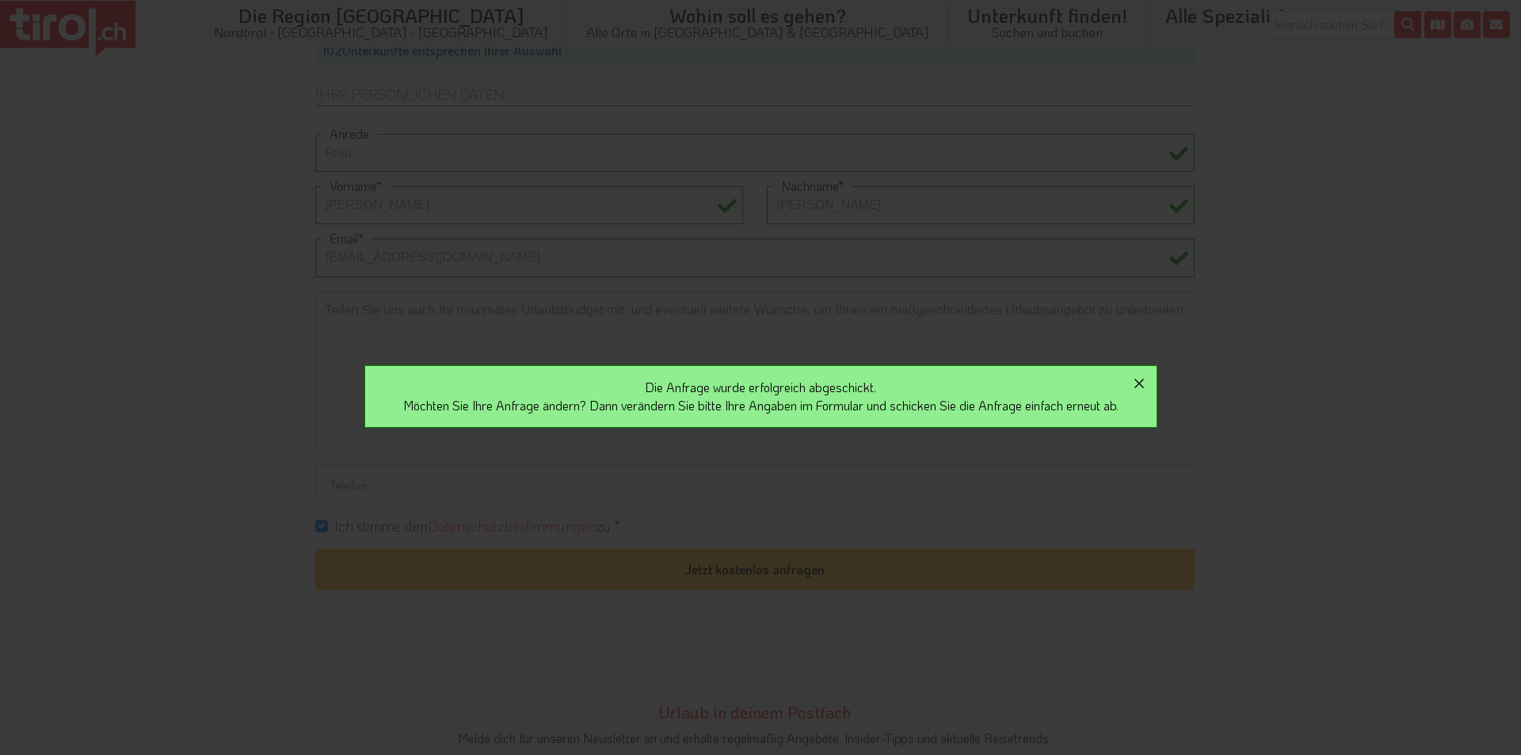
click at [1145, 387] on icon "button" at bounding box center [1139, 383] width 19 height 19
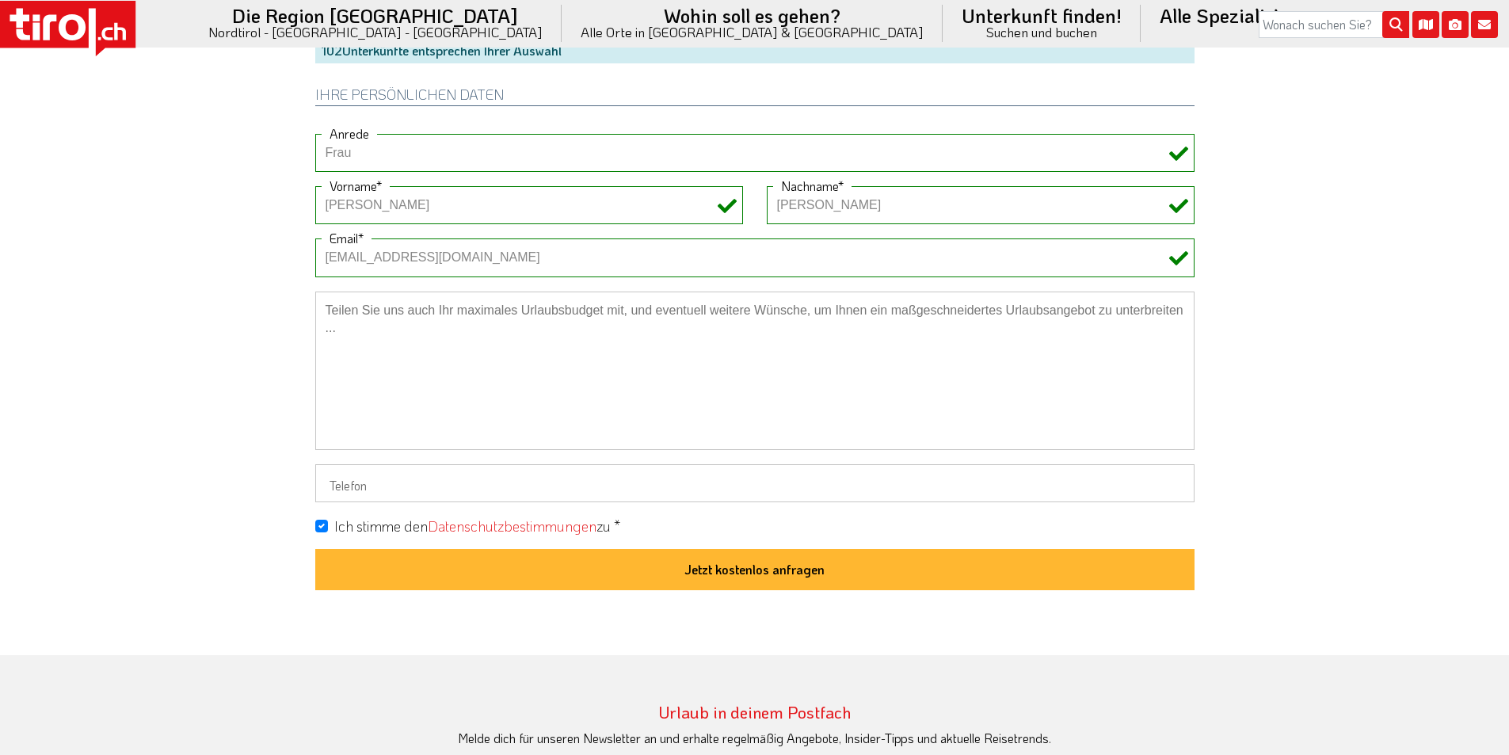
click at [93, 21] on rect at bounding box center [67, 25] width 135 height 48
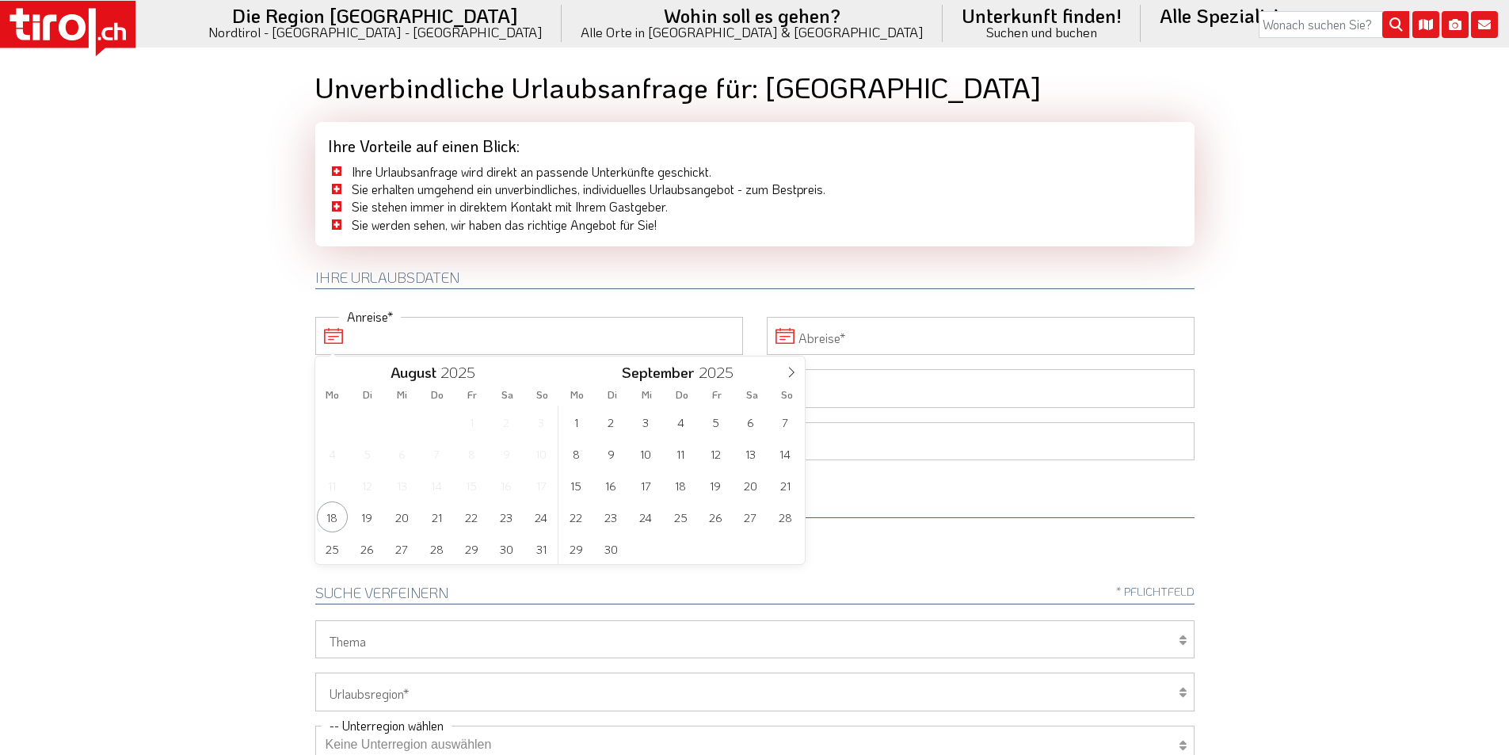
click at [396, 329] on input "Anreise" at bounding box center [529, 336] width 428 height 38
click at [779, 452] on span "14" at bounding box center [785, 453] width 31 height 31
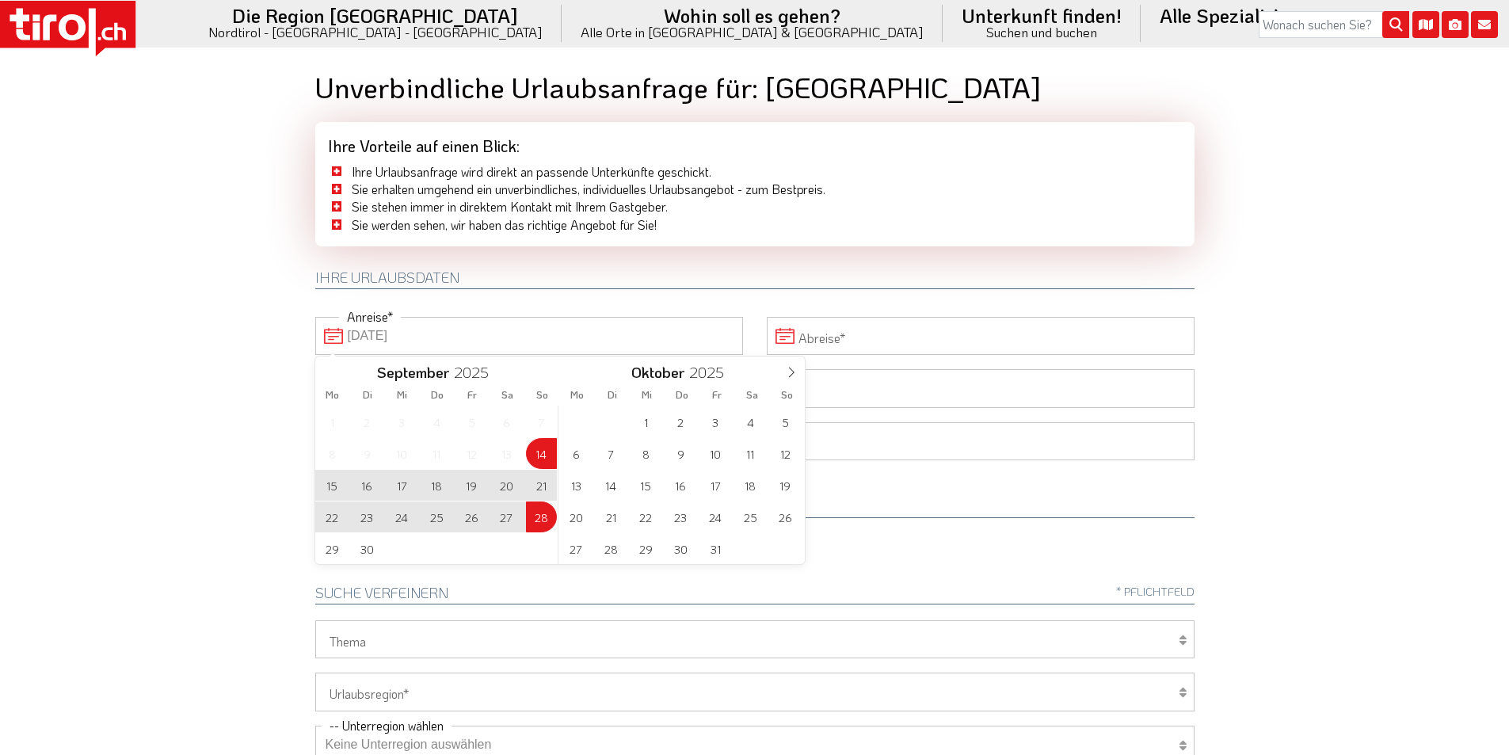
click at [543, 516] on span "28" at bounding box center [541, 516] width 31 height 31
type input "14-09-2025"
type input "28-09-2025"
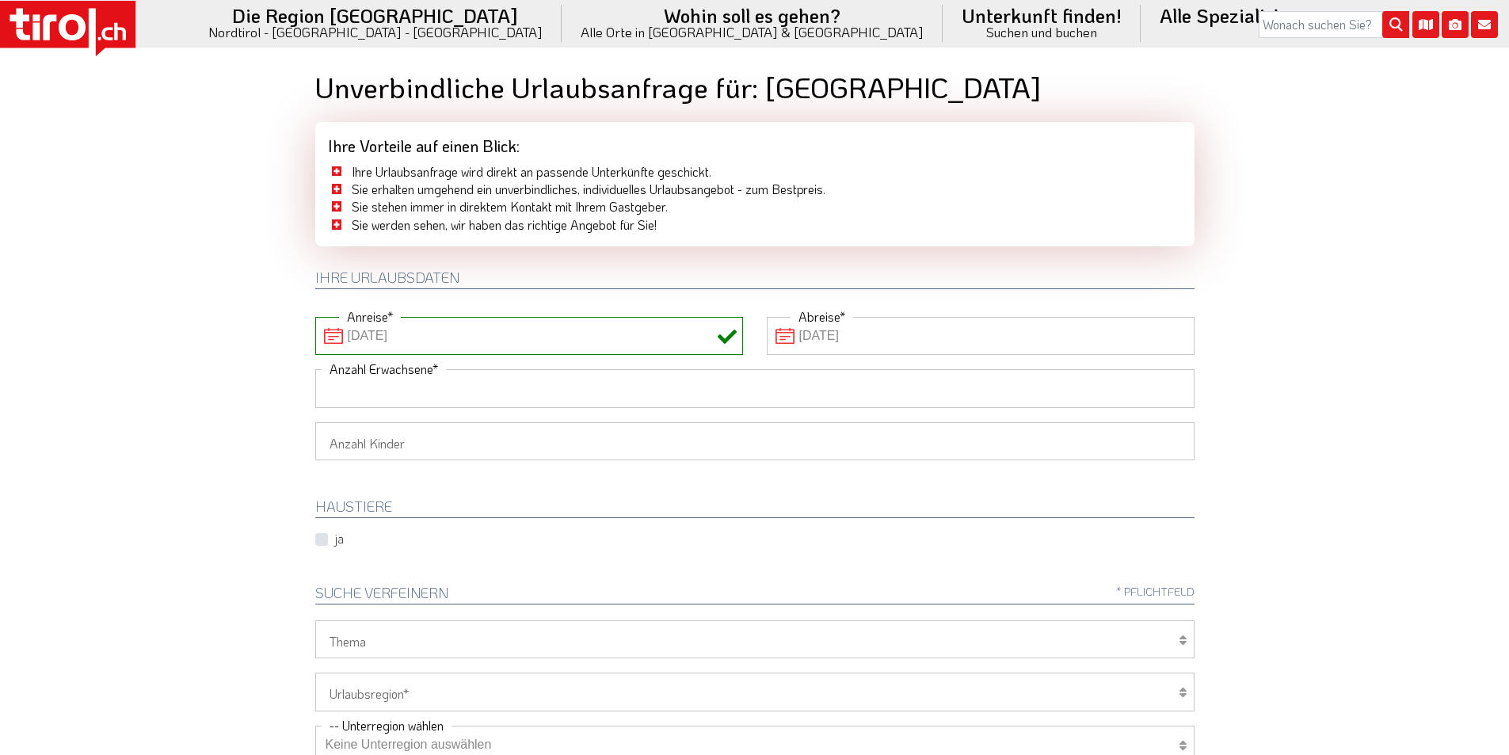
drag, startPoint x: 400, startPoint y: 392, endPoint x: 303, endPoint y: 383, distance: 97.8
click at [400, 392] on input "Anzahl Erwachsene" at bounding box center [754, 388] width 879 height 38
type input "2"
drag, startPoint x: 231, startPoint y: 366, endPoint x: 238, endPoint y: 360, distance: 9.0
click at [231, 365] on body ".st0{fill:#FFFFFF}.st1{fill:#E31017} Die Region Tirol Nordtirol - Südtirol - Os…" at bounding box center [754, 377] width 1509 height 755
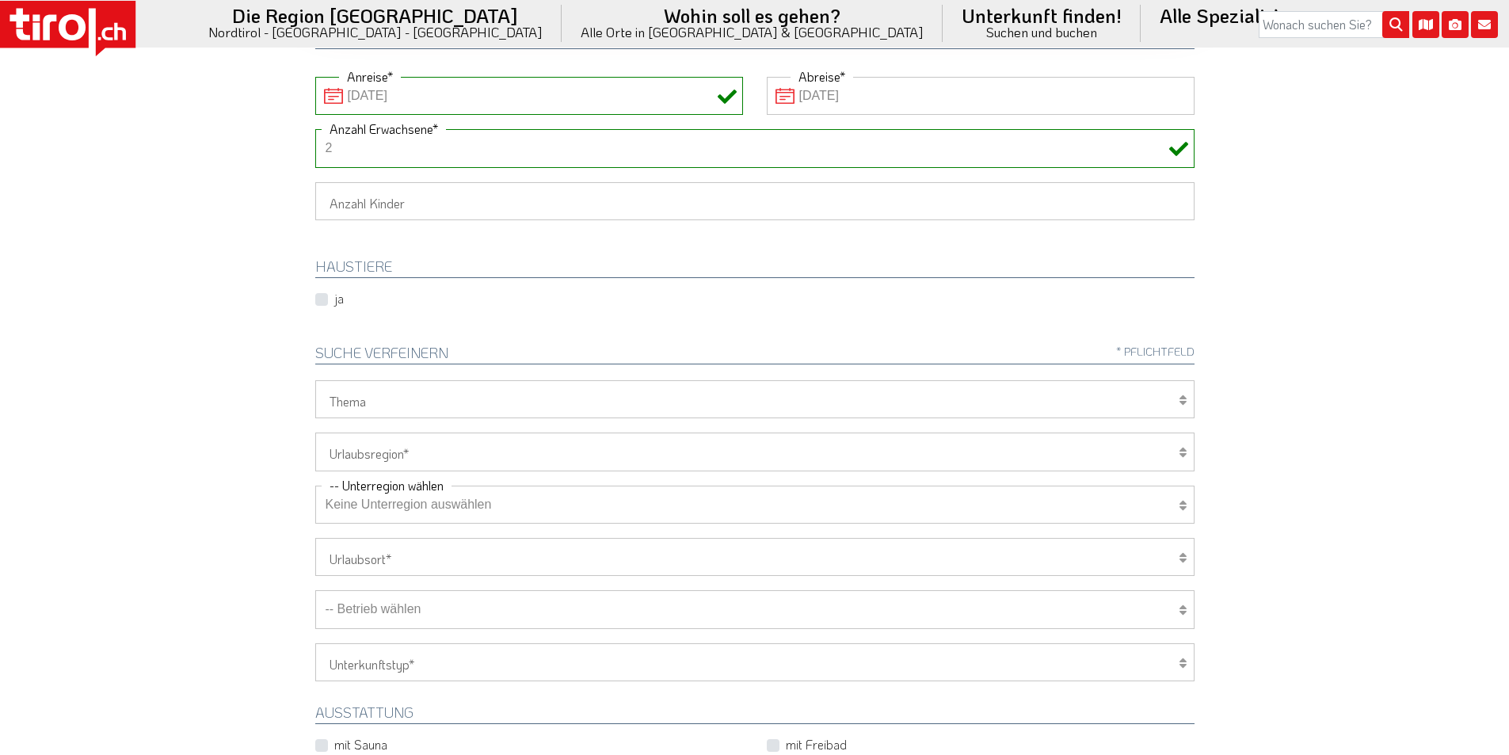
scroll to position [317, 0]
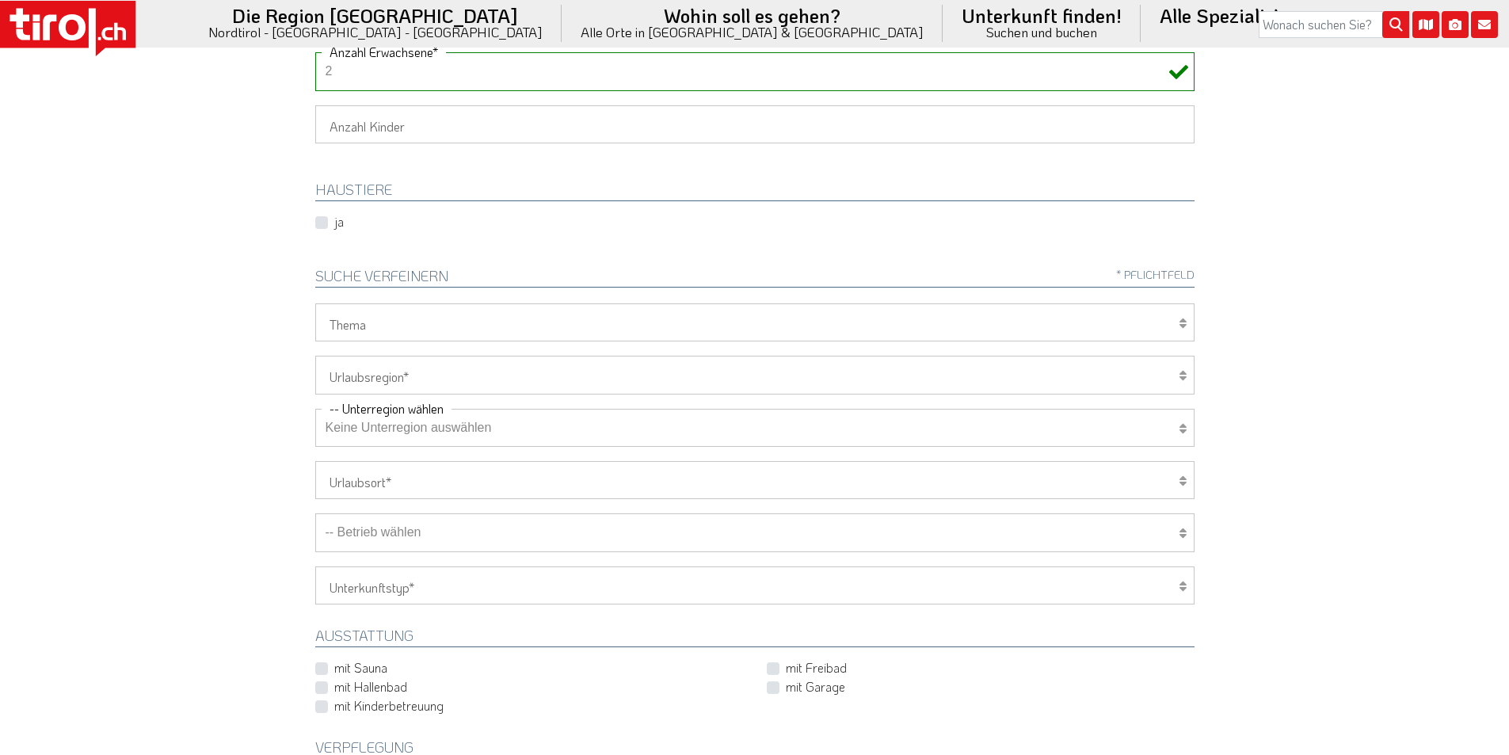
click at [398, 369] on select "Tirol/Nordtirol Osttirol Südtirol Tirols Nachbarn" at bounding box center [754, 375] width 879 height 38
select select "7272"
click at [315, 356] on select "Tirol/Nordtirol Osttirol Südtirol Tirols Nachbarn" at bounding box center [754, 375] width 879 height 38
click at [376, 431] on select "Keine Unterregion auswählen Achensee Alpbachtal & Tiroler Seenland Arlberg Feri…" at bounding box center [754, 428] width 879 height 38
click at [189, 387] on body ".st0{fill:#FFFFFF}.st1{fill:#E31017} Die Region Tirol Nordtirol - Südtirol - Os…" at bounding box center [754, 60] width 1509 height 755
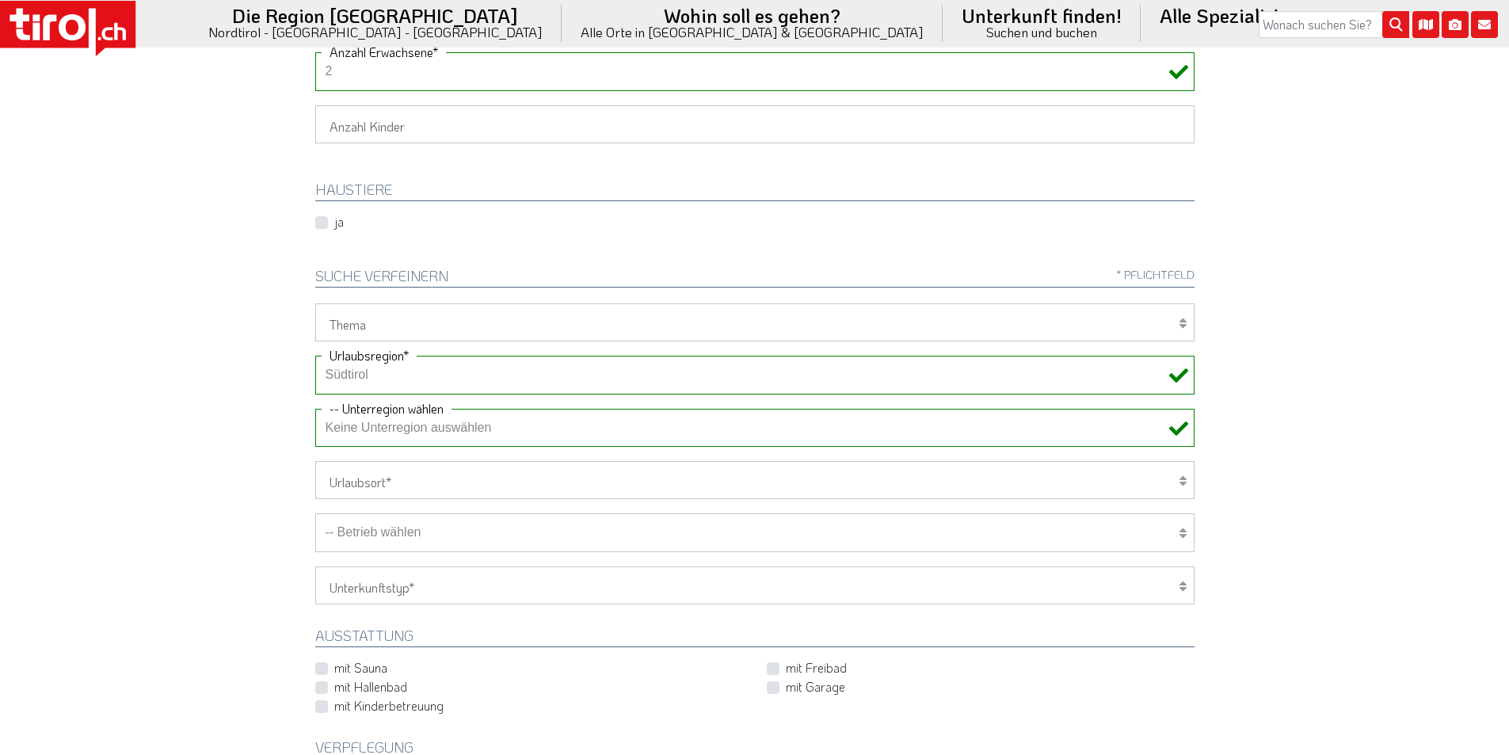
click at [367, 543] on select "-- Betrieb wählen ABINEA Dolomiti Romantic SPA Hotel Aktivhotel Waldhof - Oetz …" at bounding box center [754, 532] width 879 height 38
select select "28740"
click at [315, 513] on select "-- Betrieb wählen ABINEA Dolomiti Romantic SPA Hotel Aktivhotel Waldhof - Oetz …" at bounding box center [754, 532] width 879 height 38
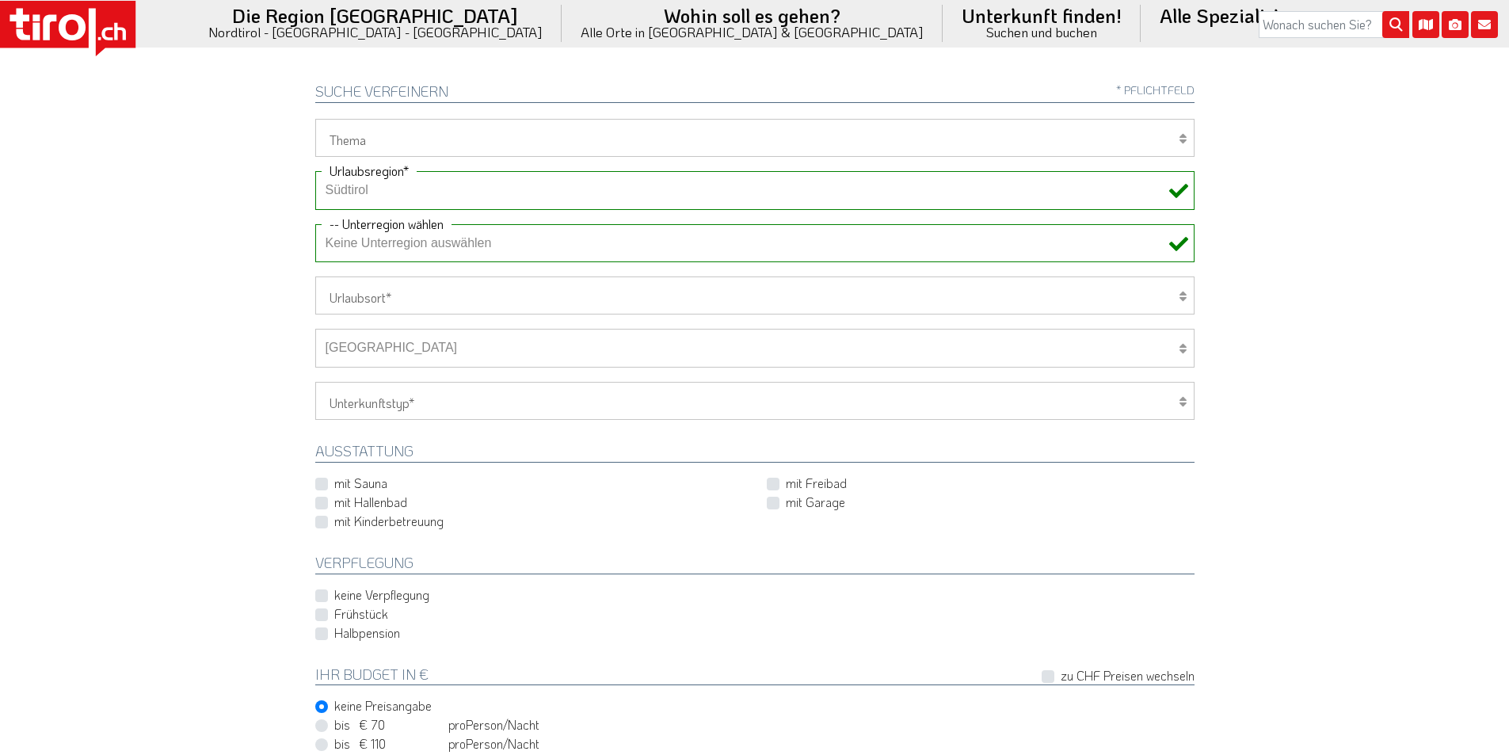
scroll to position [871, 0]
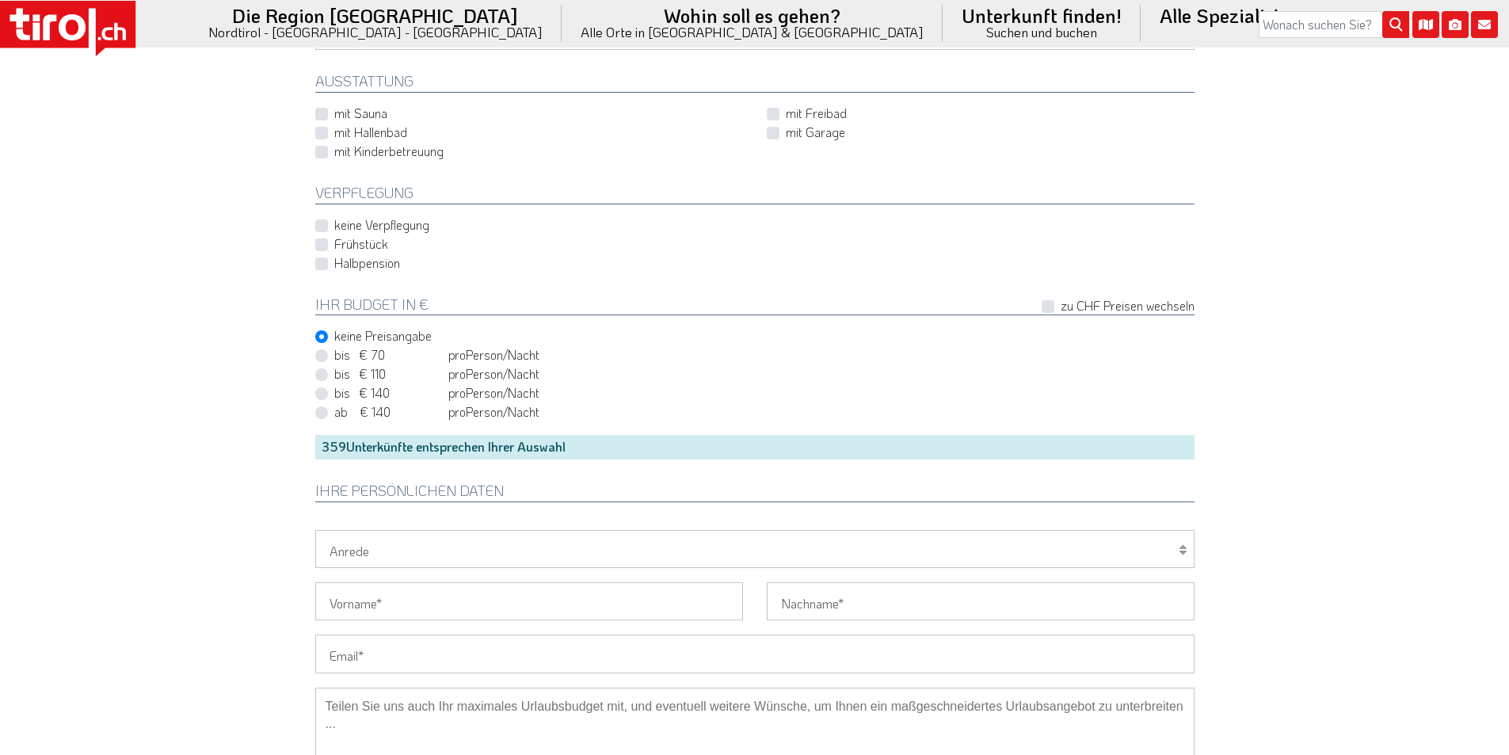
drag, startPoint x: 320, startPoint y: 264, endPoint x: 381, endPoint y: 298, distance: 69.9
click at [334, 264] on label "Halbpension" at bounding box center [367, 262] width 66 height 17
click at [321, 264] on input "Halbpension" at bounding box center [757, 262] width 879 height 10
checkbox input "true"
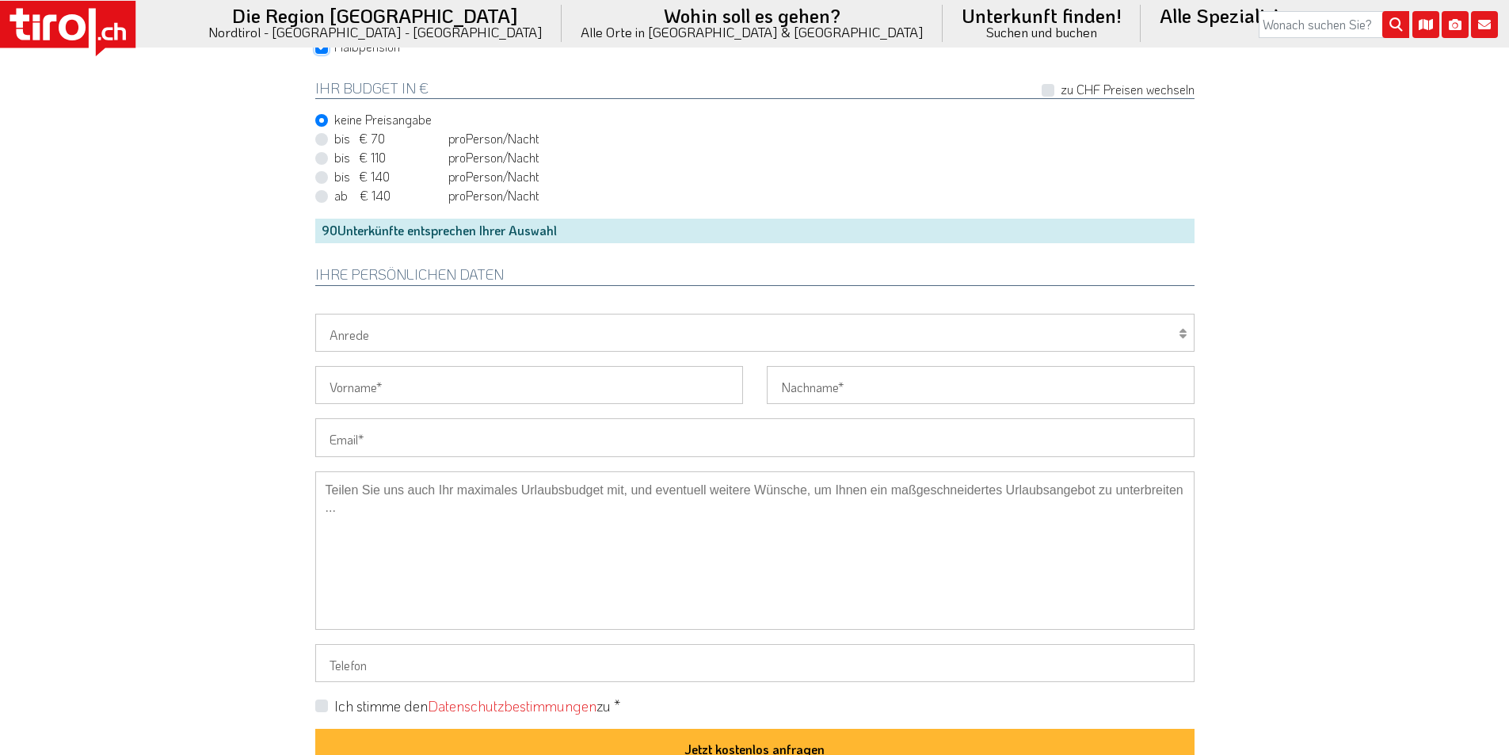
scroll to position [1109, 0]
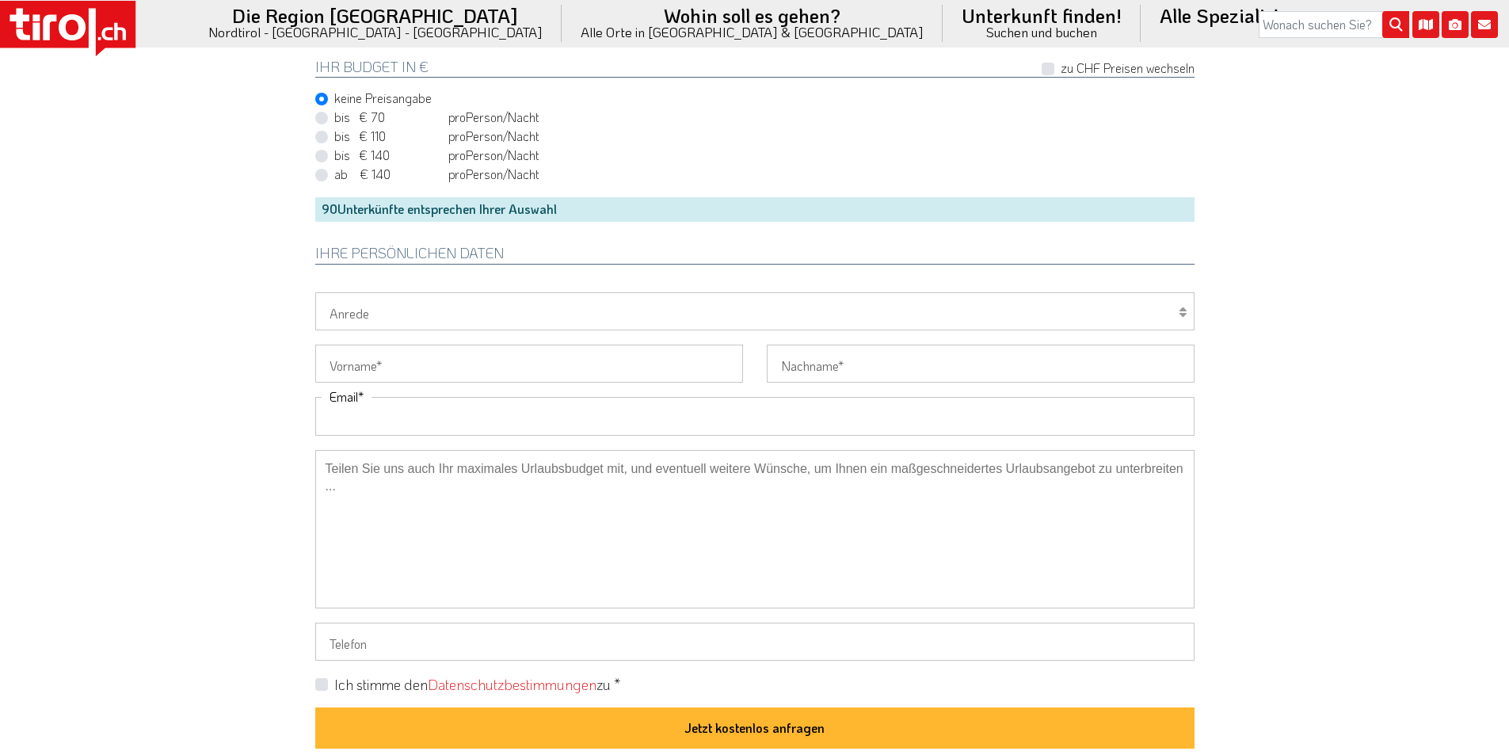
click at [398, 422] on input "Email" at bounding box center [754, 416] width 879 height 38
type input "Monika"
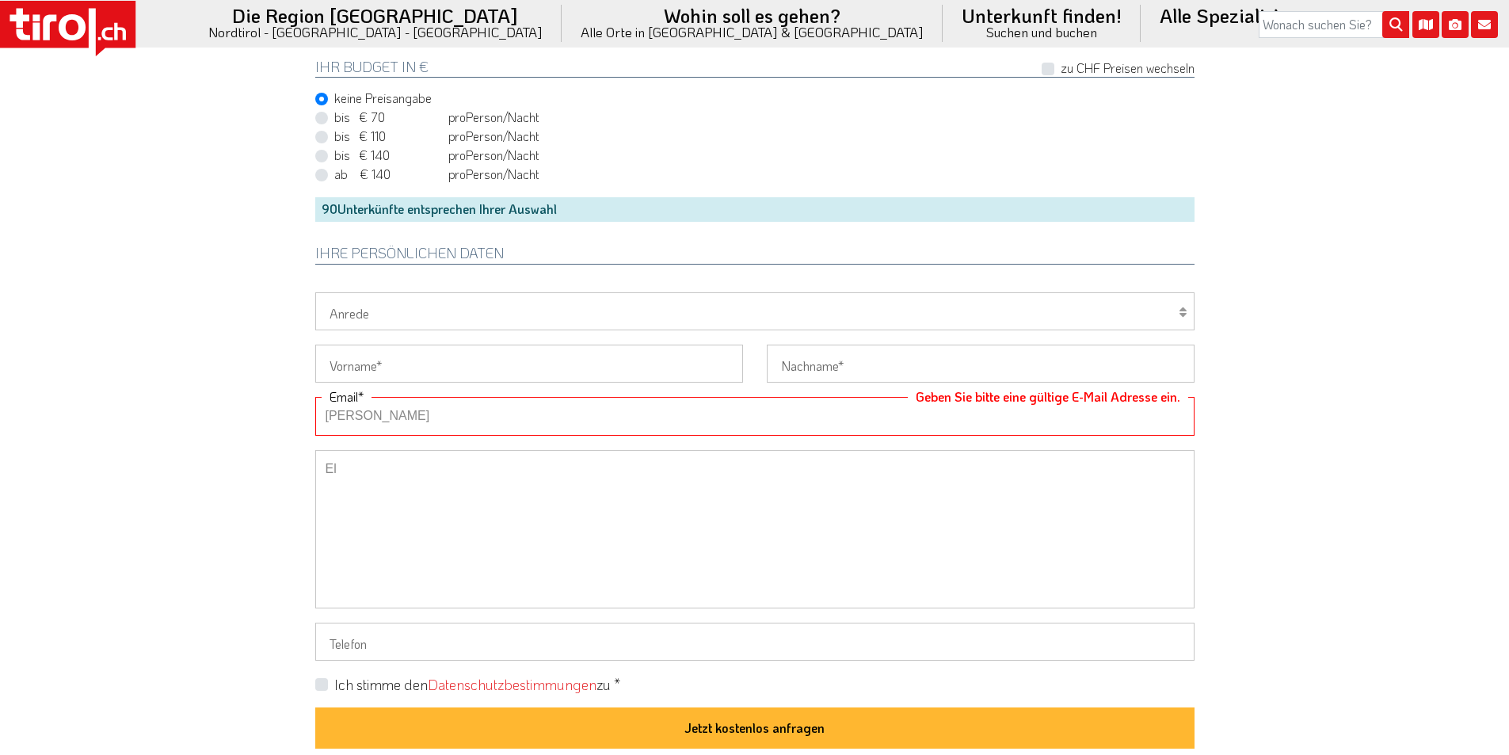
type textarea "El"
click at [405, 367] on input "Vorname" at bounding box center [529, 364] width 428 height 38
type input "Monika"
type input "Elsner"
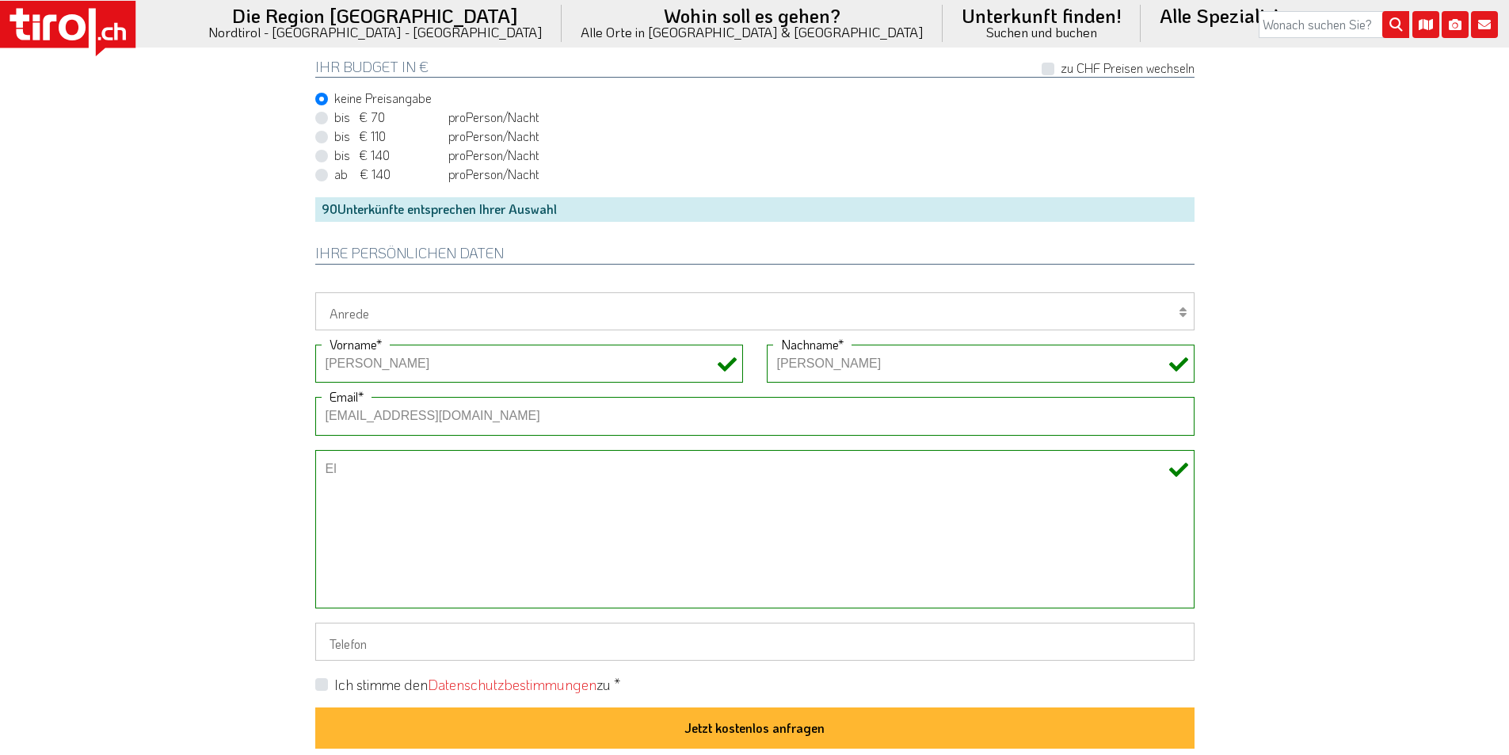
type input "roses.elmo@web.de"
drag, startPoint x: 310, startPoint y: 467, endPoint x: 284, endPoint y: 463, distance: 25.7
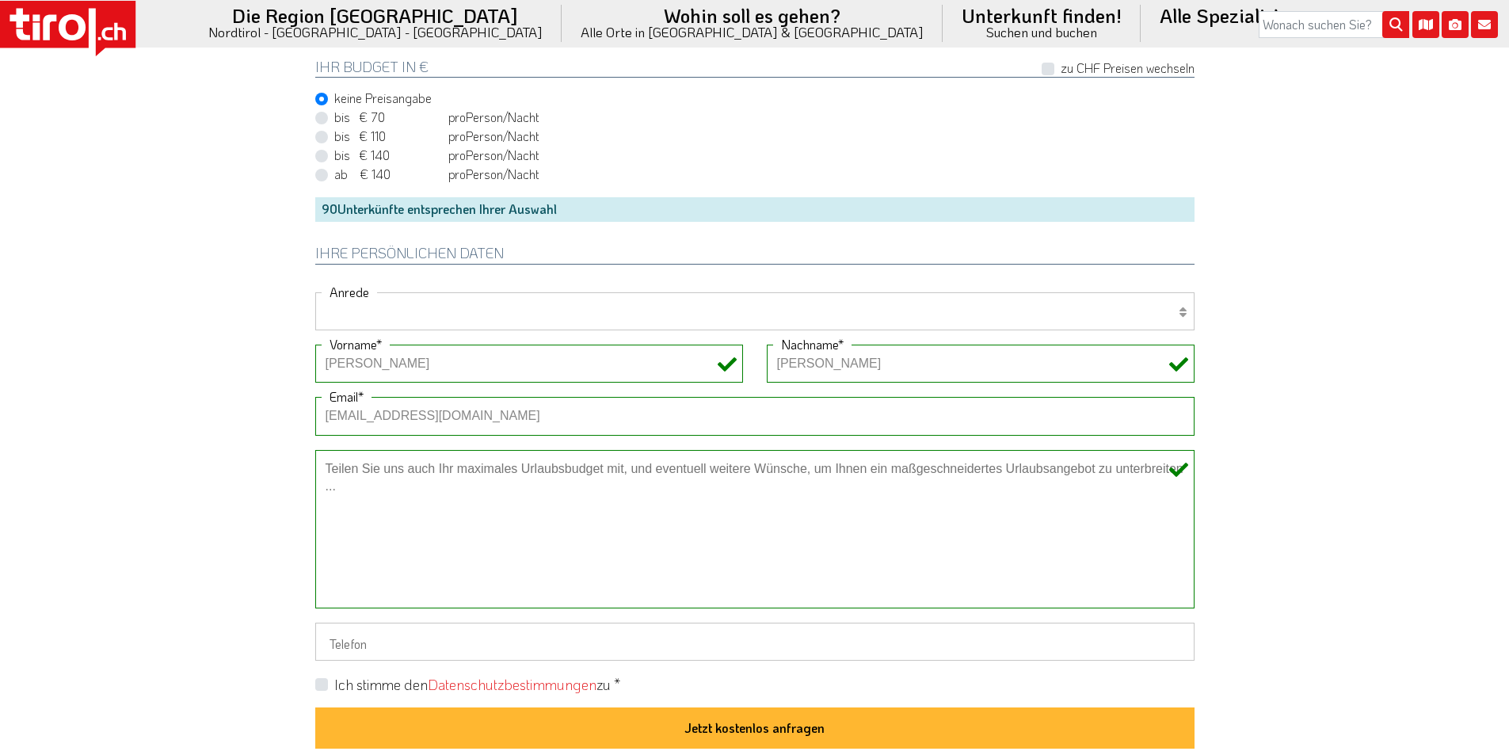
click at [376, 303] on select "Herr Frau Familie" at bounding box center [754, 311] width 879 height 38
select select "Frau"
click at [315, 292] on select "Herr Frau Familie" at bounding box center [754, 311] width 879 height 38
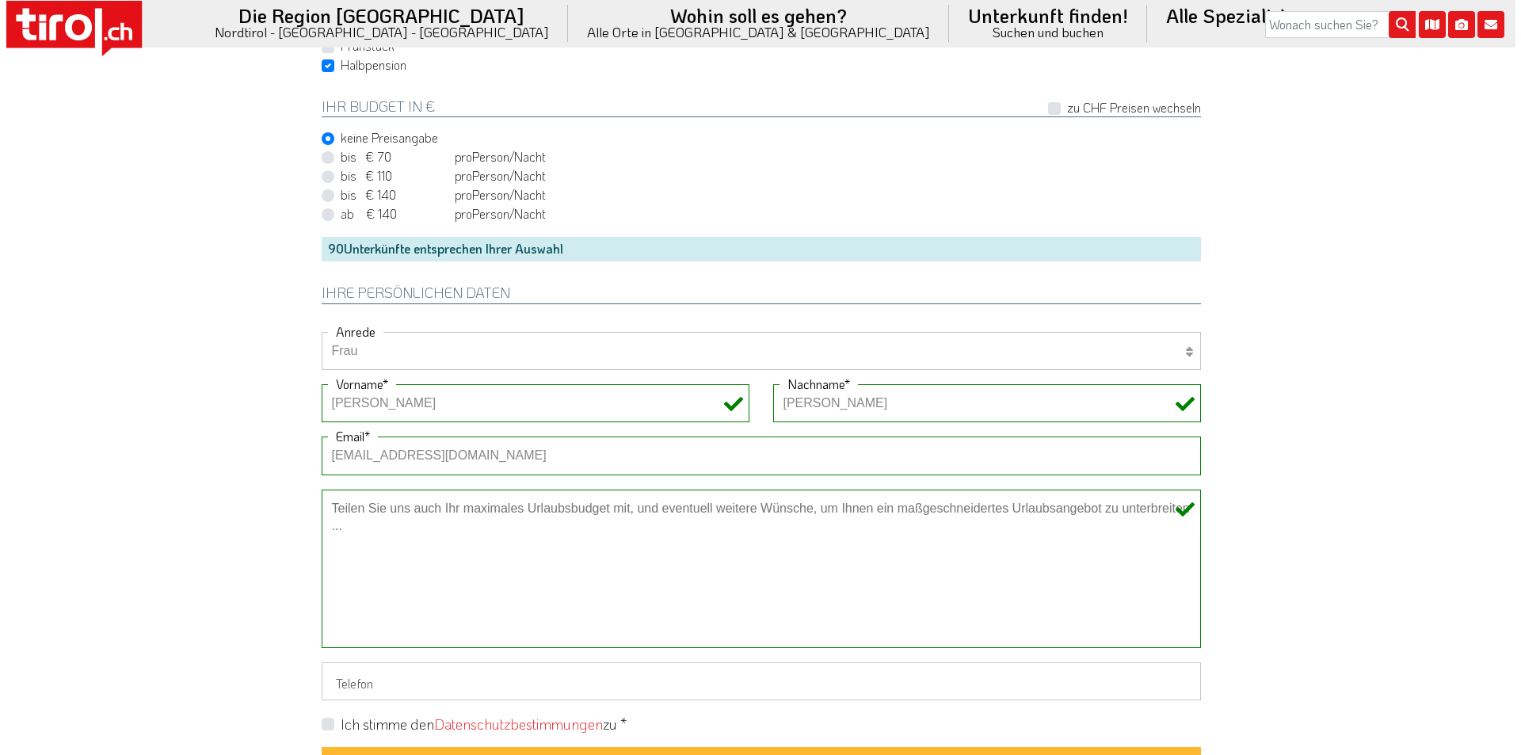
scroll to position [1188, 0]
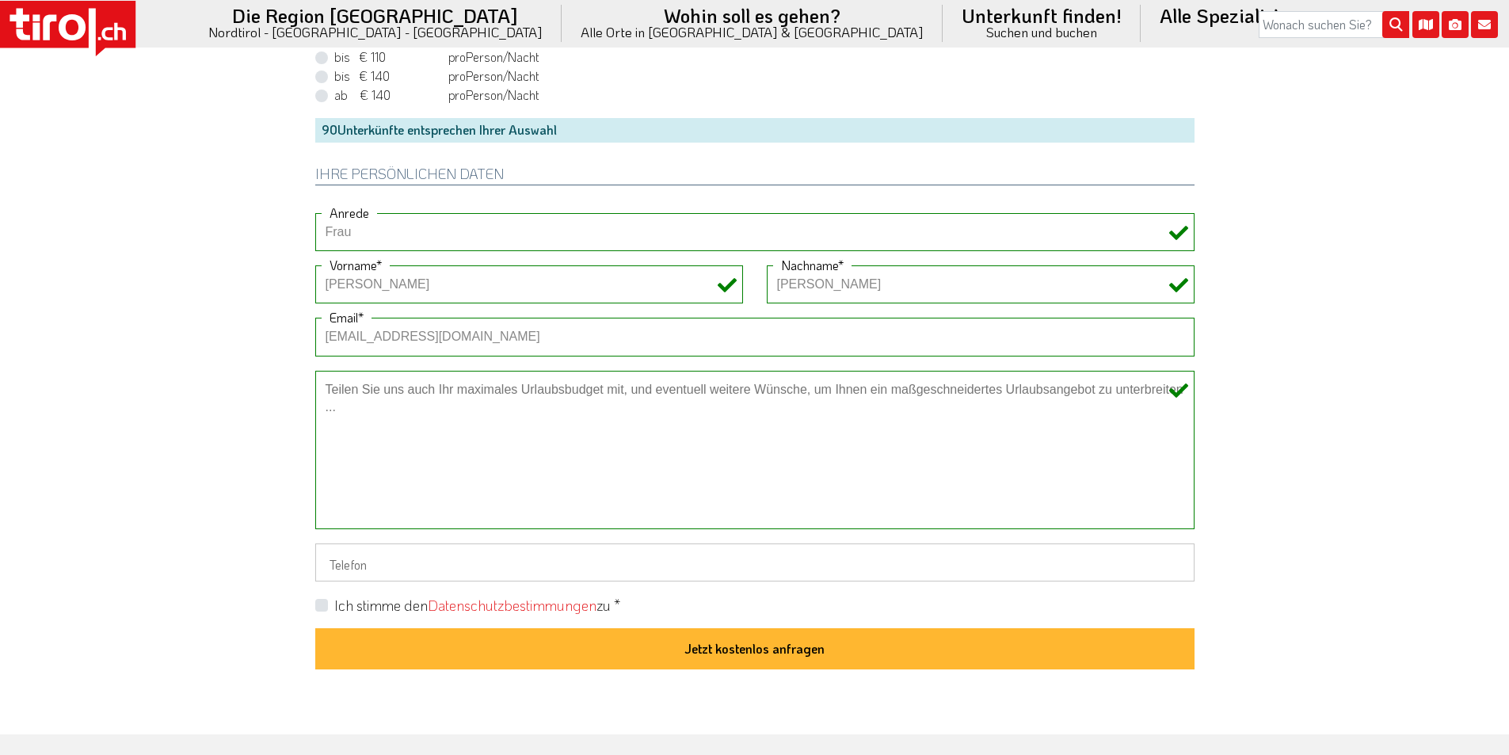
click at [334, 607] on label "Ich stimme den Datenschutzbestimmungen zu *" at bounding box center [477, 606] width 286 height 20
click at [318, 607] on input "Ich stimme den Datenschutzbestimmungen zu *" at bounding box center [757, 605] width 879 height 10
checkbox input "true"
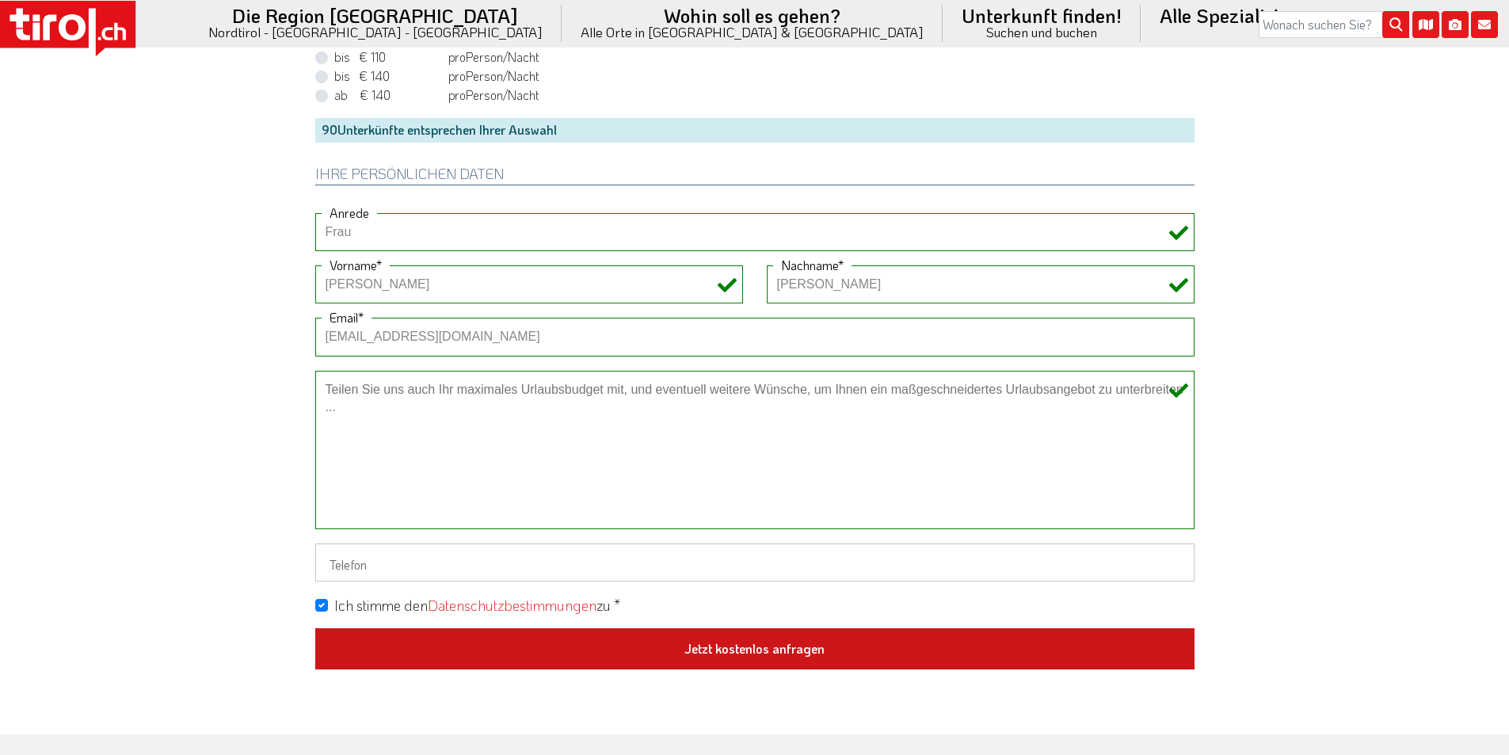
click at [754, 644] on button "Jetzt kostenlos anfragen" at bounding box center [754, 648] width 879 height 41
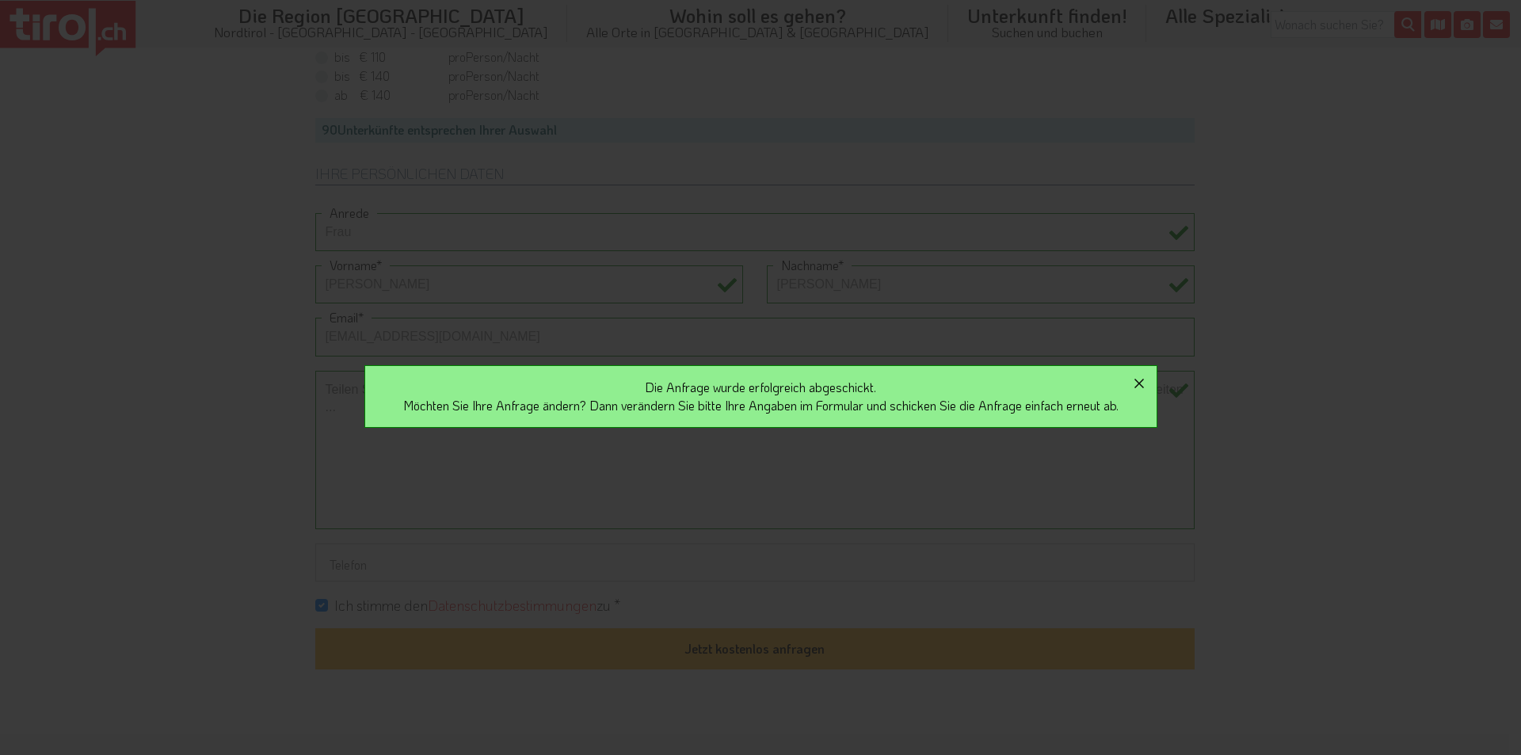
click at [1143, 380] on icon "button" at bounding box center [1139, 384] width 10 height 10
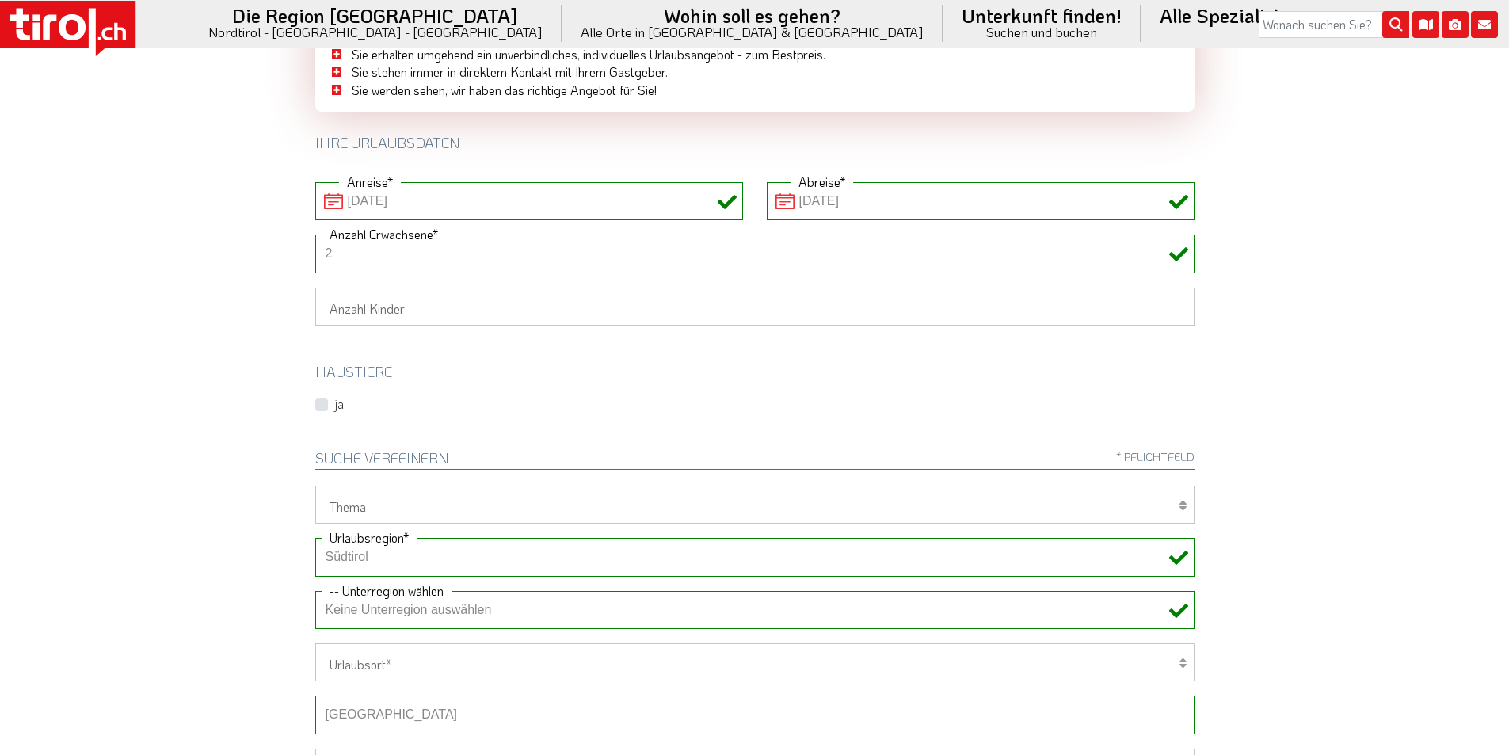
scroll to position [0, 0]
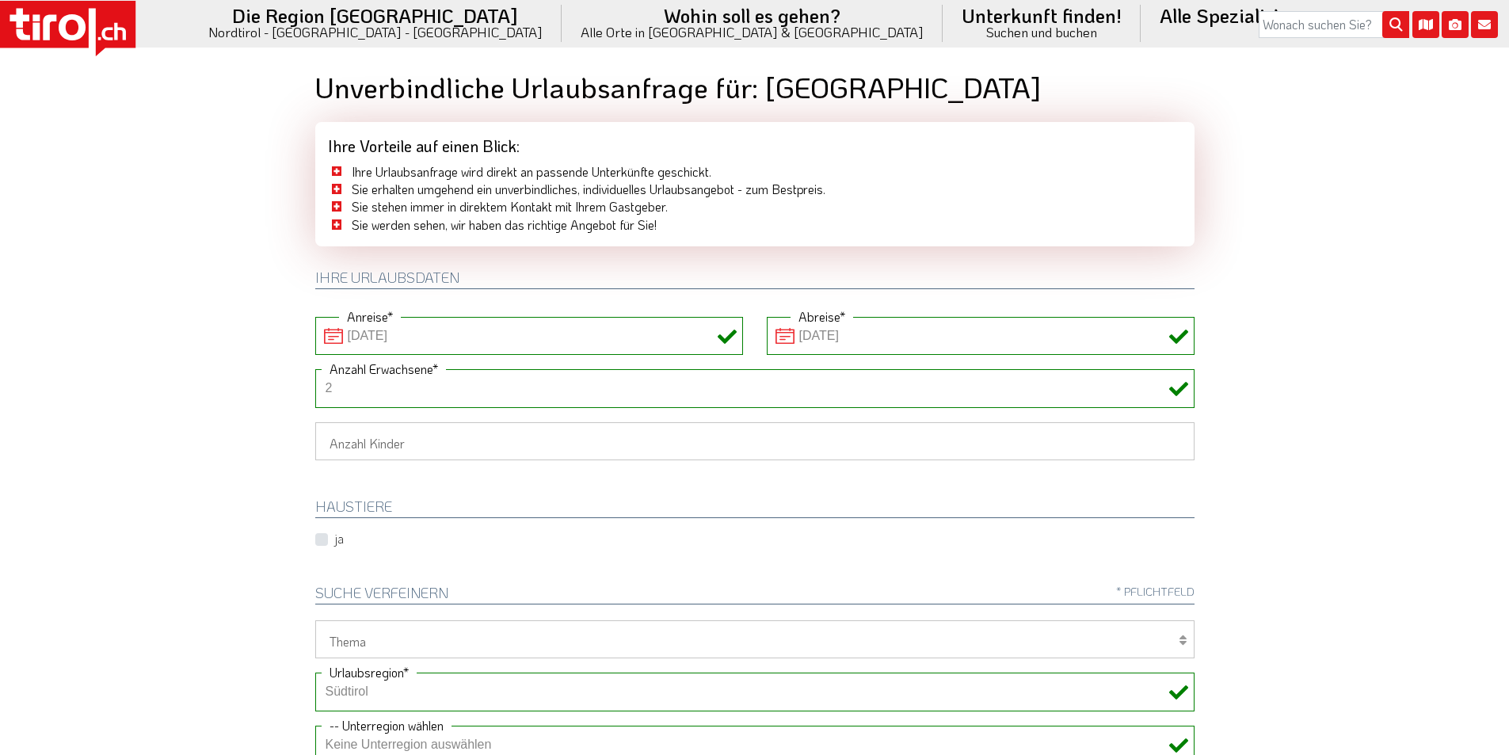
click at [88, 34] on icon at bounding box center [67, 28] width 135 height 55
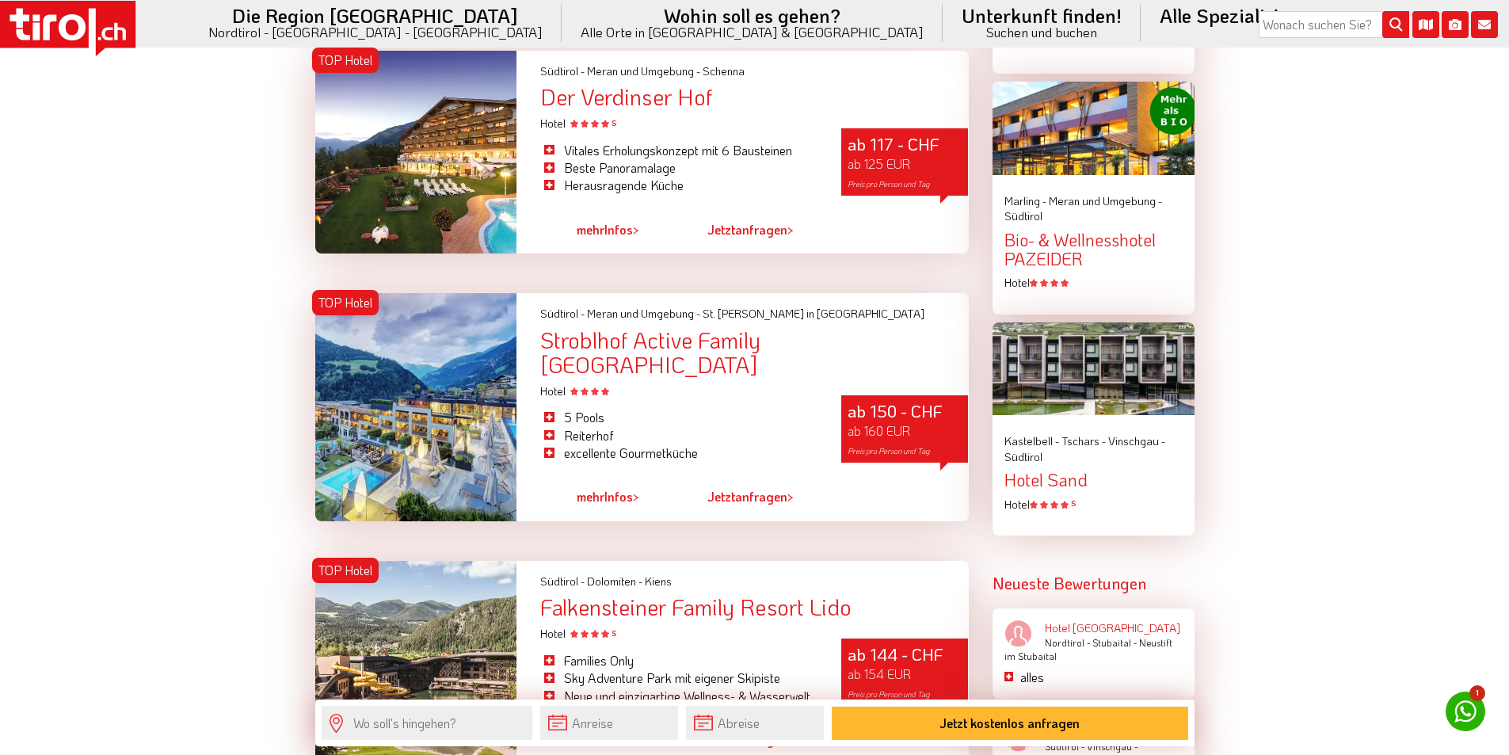
scroll to position [2218, 0]
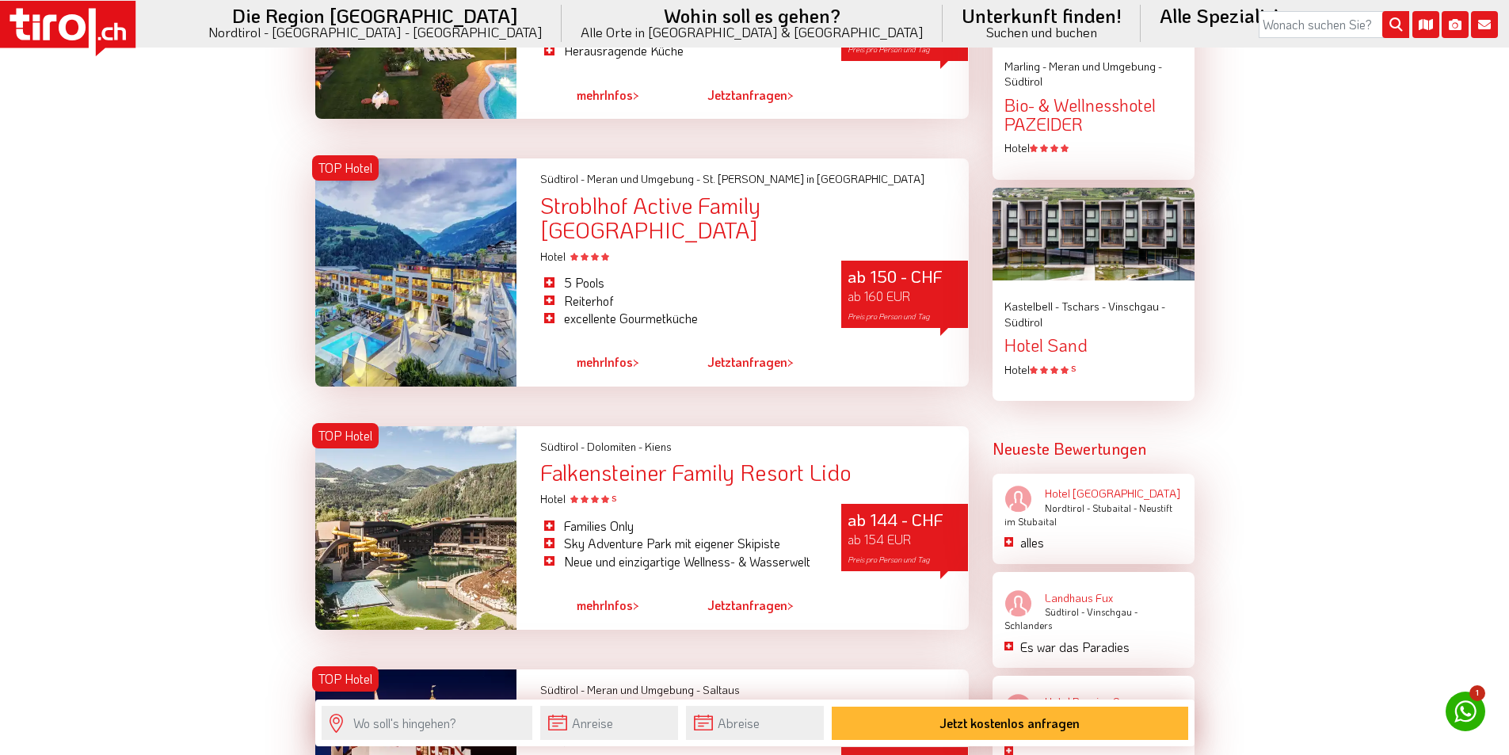
click at [109, 10] on icon at bounding box center [67, 28] width 135 height 55
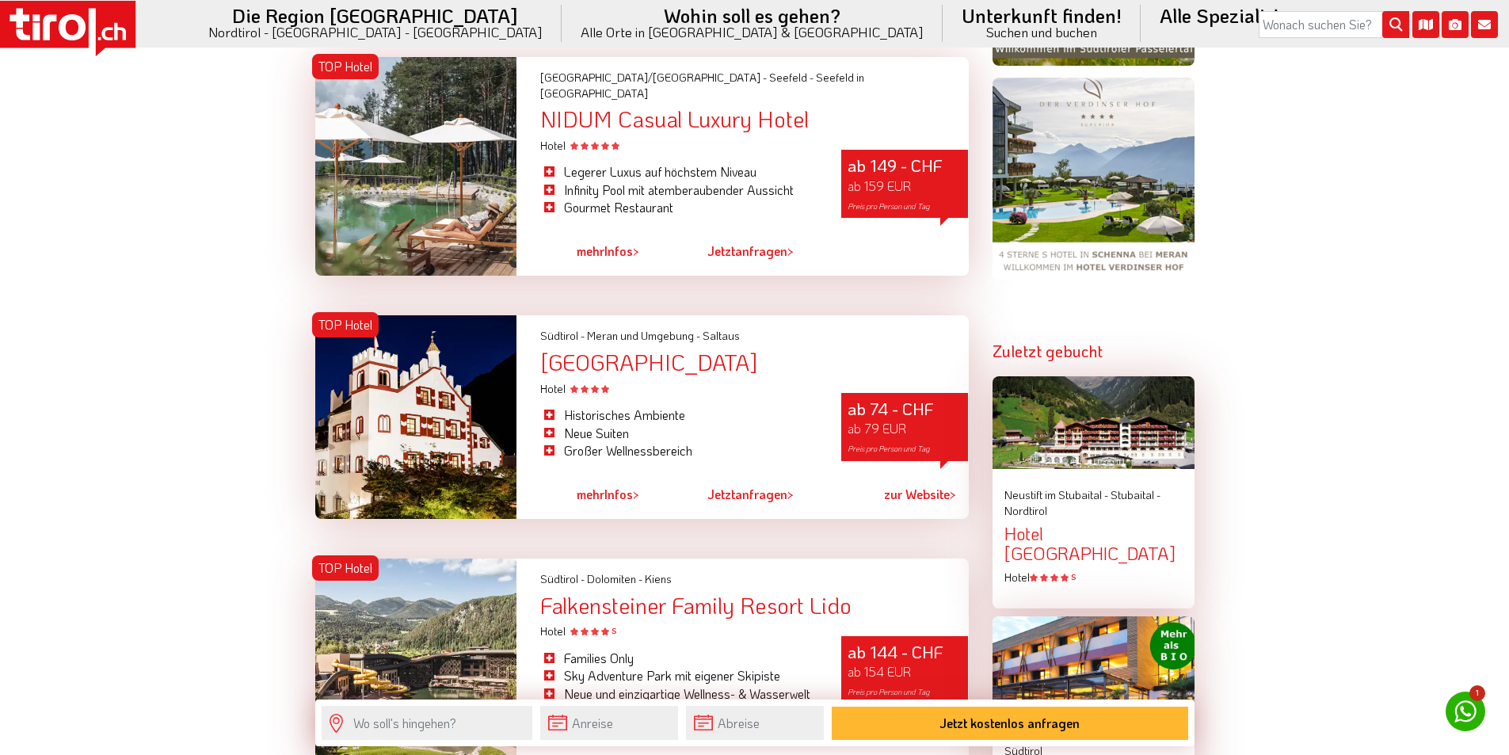
scroll to position [1663, 0]
